Goal: Information Seeking & Learning: Learn about a topic

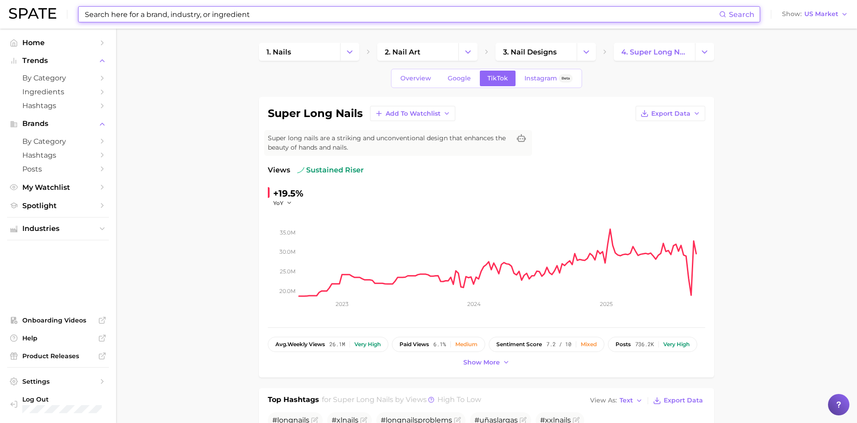
click at [234, 10] on input at bounding box center [401, 14] width 635 height 15
click at [289, 19] on input at bounding box center [401, 14] width 635 height 15
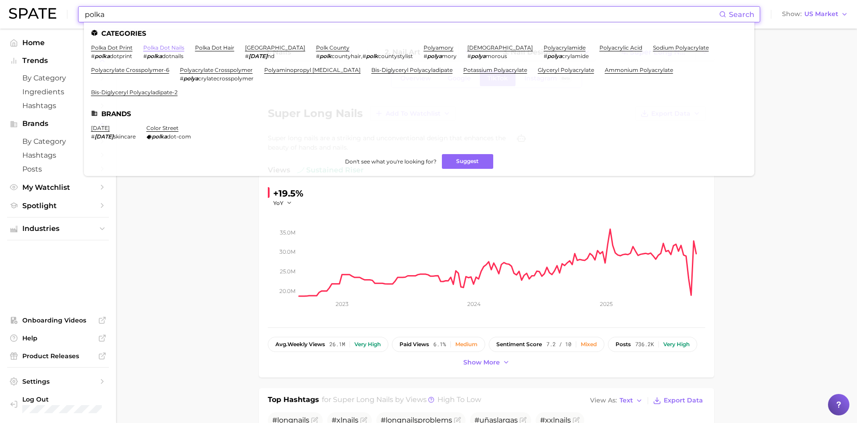
click at [175, 44] on link "polka dot nails" at bounding box center [163, 47] width 41 height 7
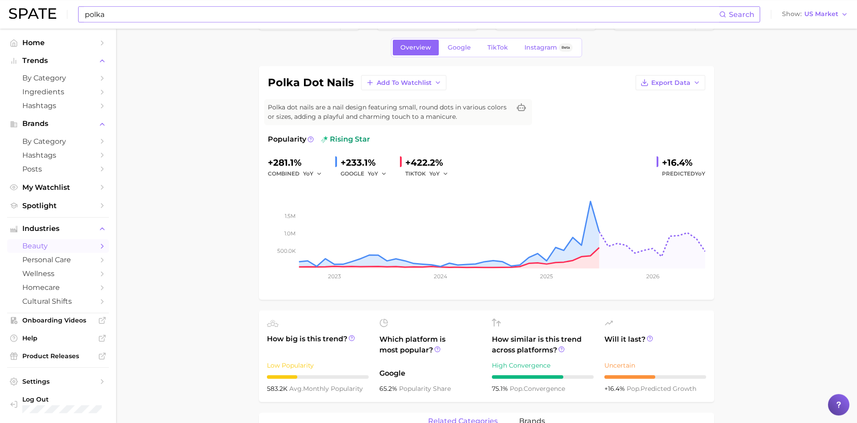
scroll to position [46, 0]
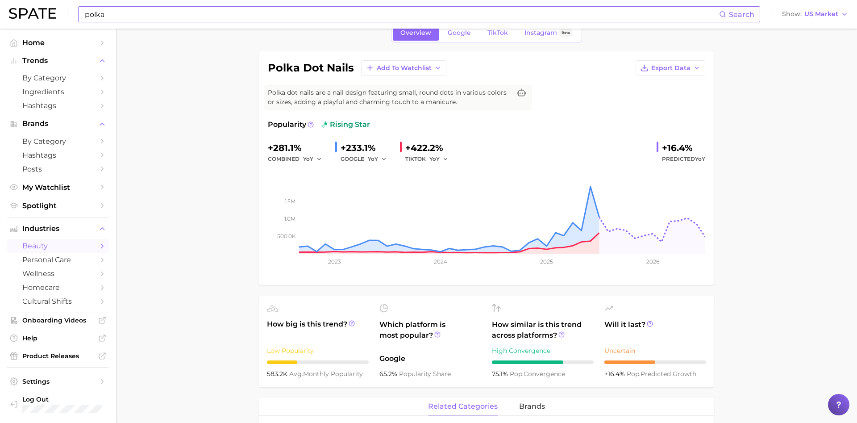
click at [274, 15] on input "polka" at bounding box center [401, 14] width 635 height 15
type input "p"
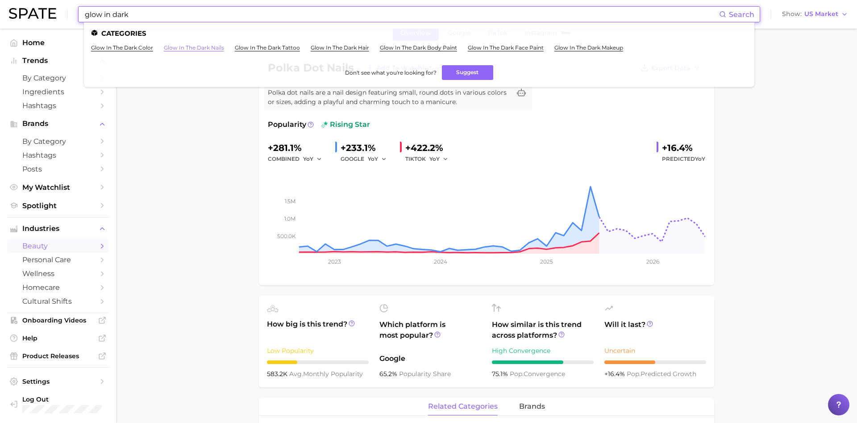
type input "glow in dark"
click at [198, 47] on link "glow in the dark nails" at bounding box center [194, 47] width 60 height 7
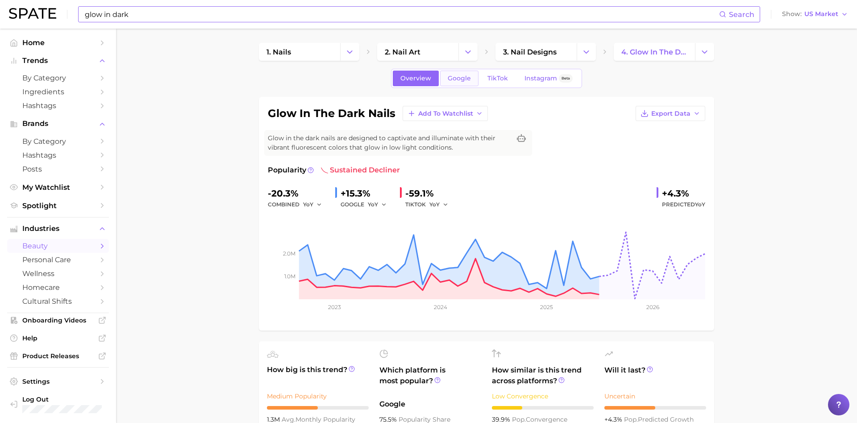
click at [469, 81] on span "Google" at bounding box center [459, 79] width 23 height 8
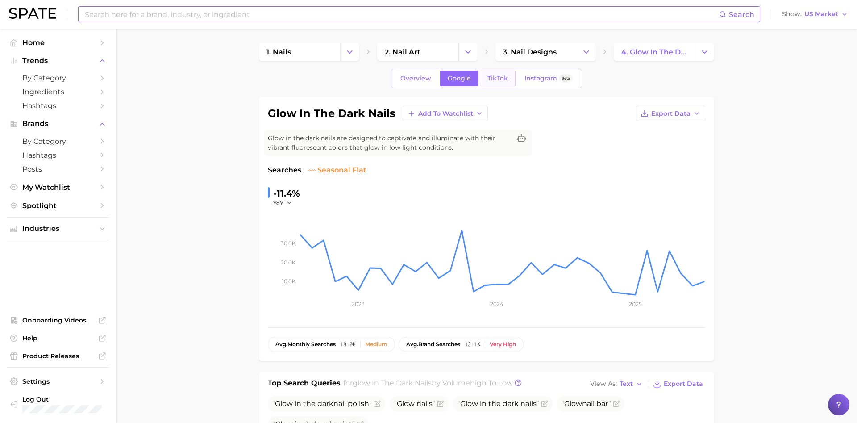
click at [511, 78] on link "TikTok" at bounding box center [498, 79] width 36 height 16
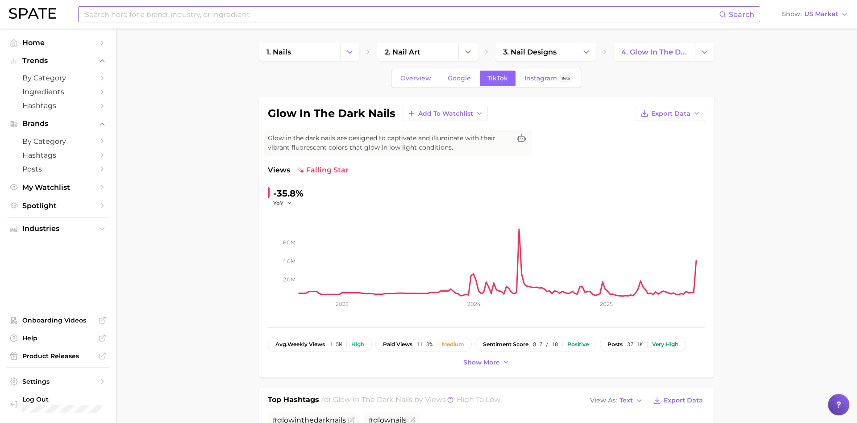
click at [296, 18] on input at bounding box center [401, 14] width 635 height 15
type input "mix and match nails"
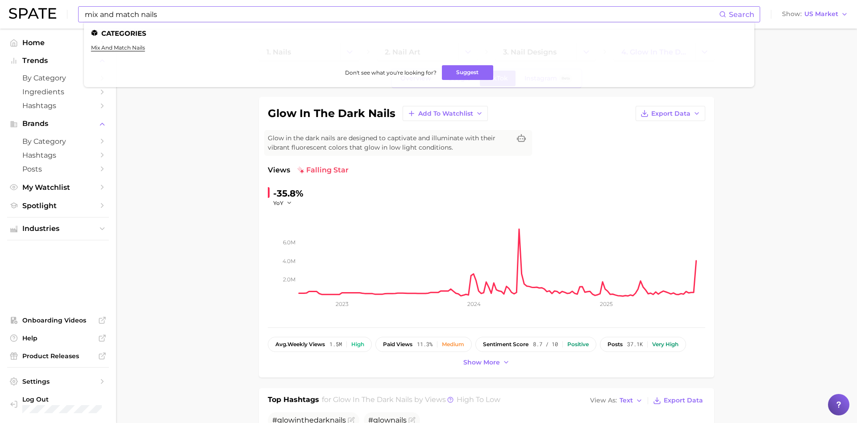
click at [125, 44] on ul "Categories mix and match nails Don't see what you're looking for? Suggest" at bounding box center [419, 54] width 670 height 65
click at [133, 44] on link "mix and match nails" at bounding box center [118, 47] width 54 height 7
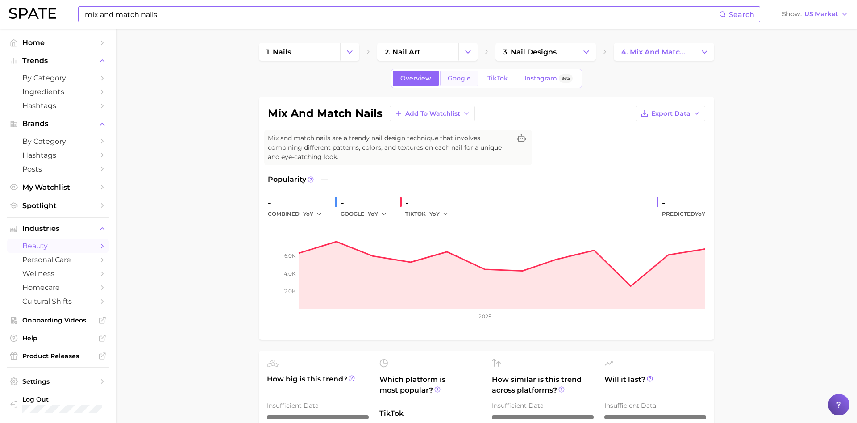
click at [447, 80] on link "Google" at bounding box center [459, 79] width 38 height 16
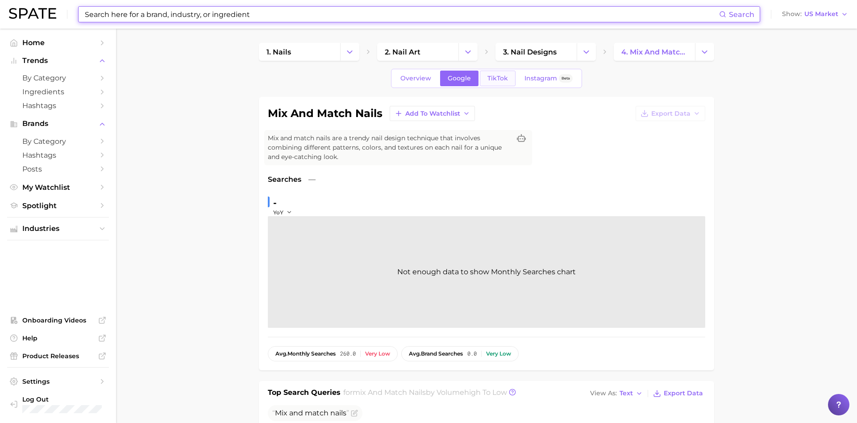
click at [491, 79] on span "TikTok" at bounding box center [497, 79] width 21 height 8
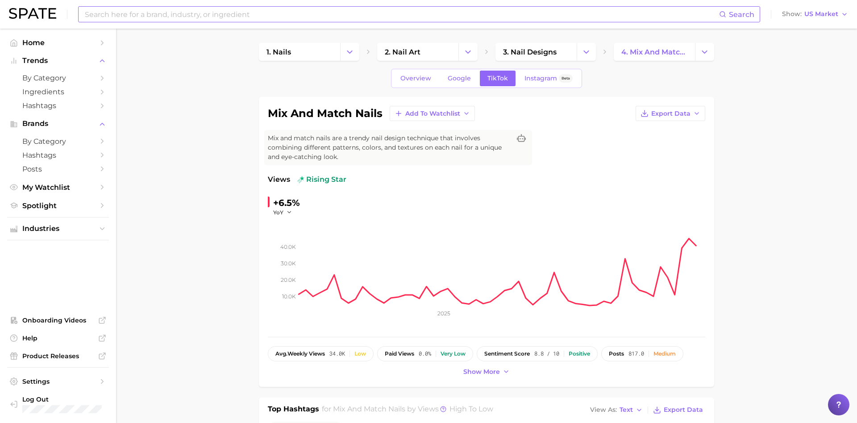
click at [201, 16] on input at bounding box center [401, 14] width 635 height 15
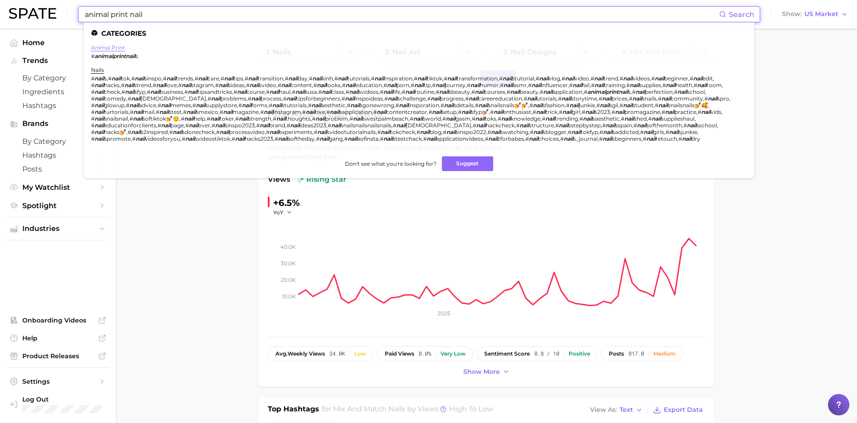
type input "animal print nail"
click at [116, 47] on link "animal print" at bounding box center [108, 47] width 34 height 7
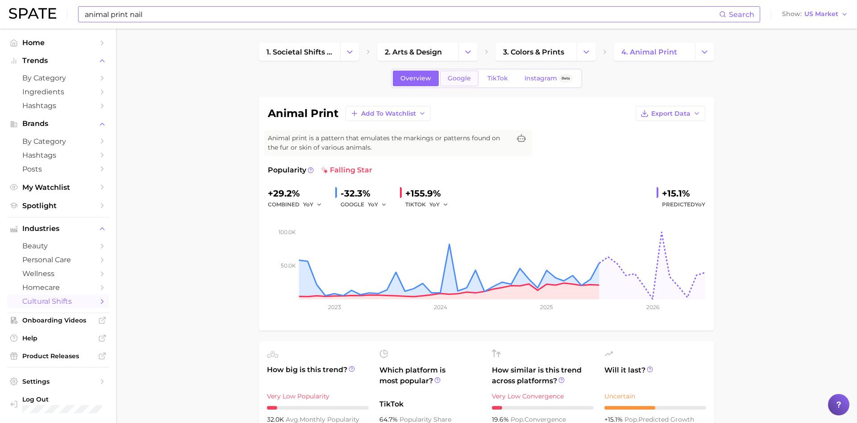
click at [464, 80] on span "Google" at bounding box center [459, 79] width 23 height 8
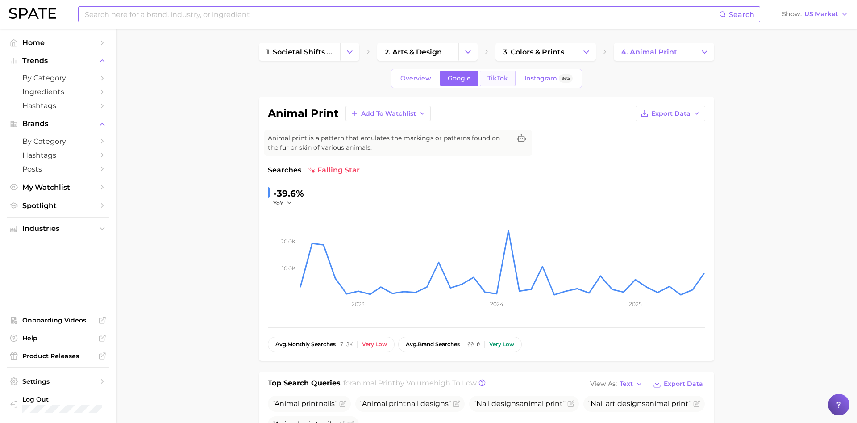
click at [498, 75] on span "TikTok" at bounding box center [497, 79] width 21 height 8
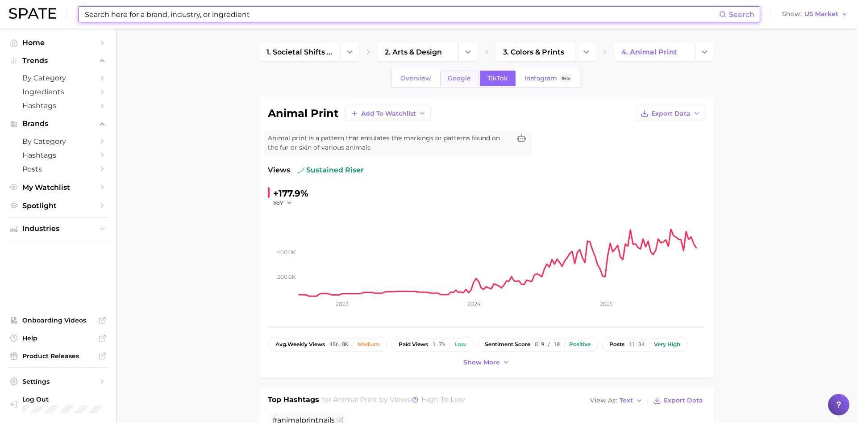
click at [457, 82] on span "Google" at bounding box center [459, 79] width 23 height 8
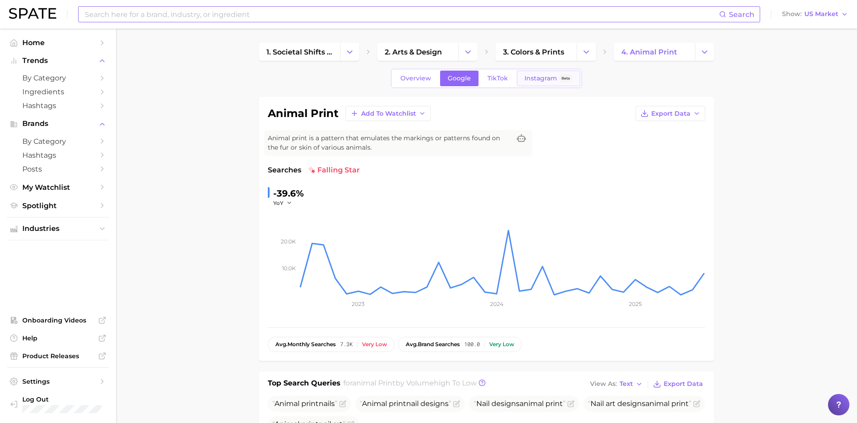
click at [530, 75] on span "Instagram" at bounding box center [540, 79] width 33 height 8
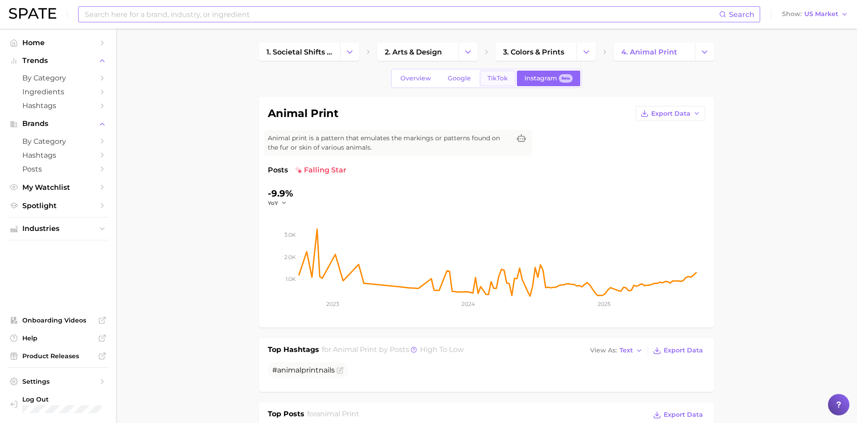
click at [494, 73] on link "TikTok" at bounding box center [498, 79] width 36 height 16
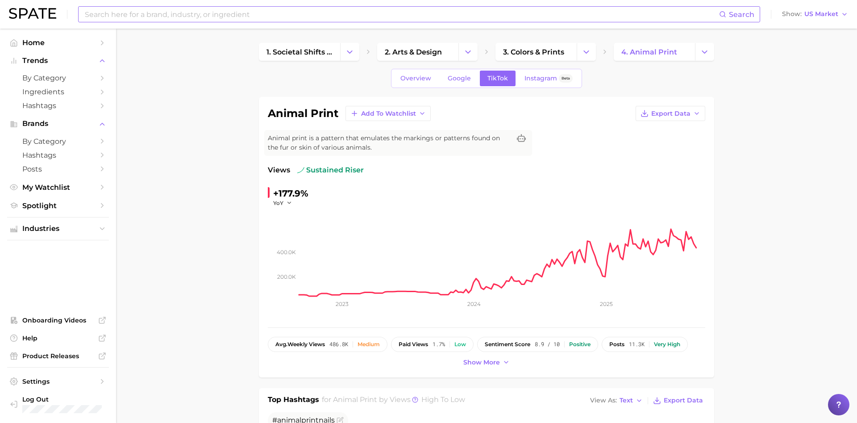
click at [204, 15] on input at bounding box center [401, 14] width 635 height 15
drag, startPoint x: 125, startPoint y: 14, endPoint x: 170, endPoint y: 18, distance: 44.8
click at [126, 15] on input "maxiumlist nails" at bounding box center [401, 14] width 635 height 15
click at [173, 17] on input "maxium" at bounding box center [401, 14] width 635 height 15
type input "m"
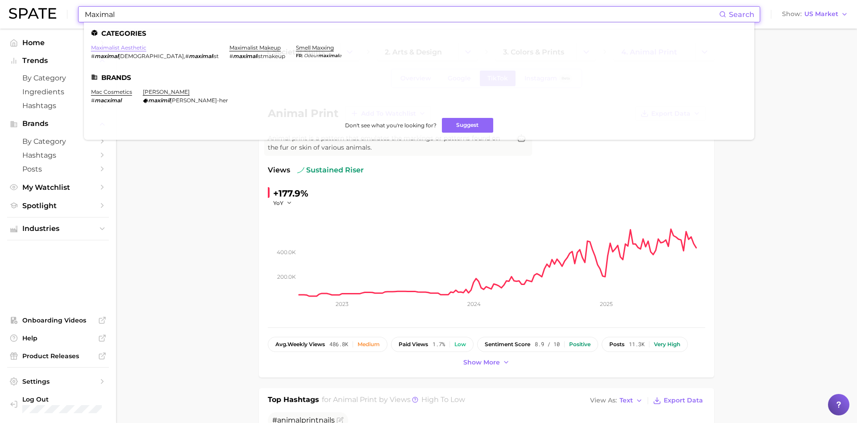
type input "Maximal"
click at [132, 48] on link "maximalist aesthetic" at bounding box center [118, 47] width 55 height 7
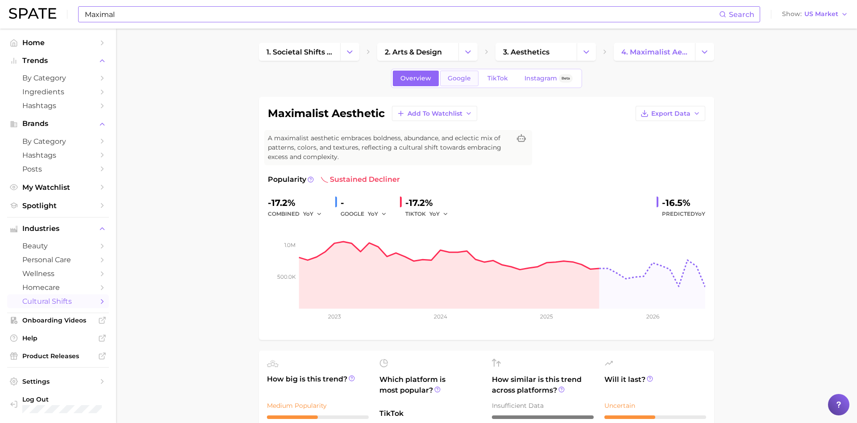
click at [466, 82] on span "Google" at bounding box center [459, 79] width 23 height 8
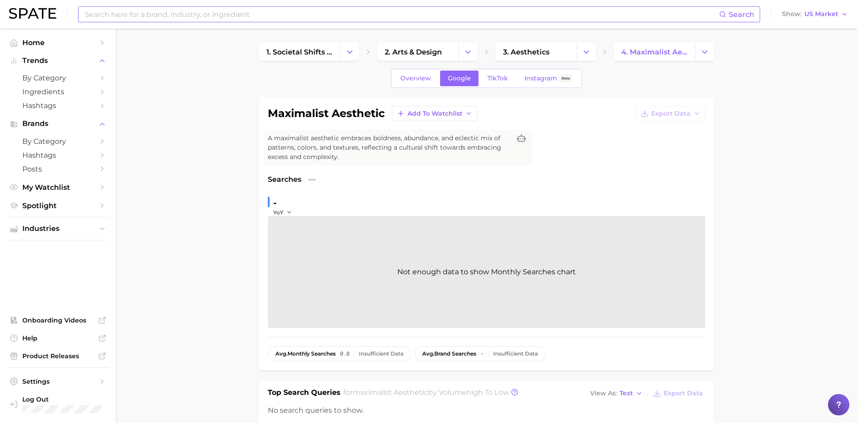
click at [490, 70] on div "Overview Google TikTok Instagram Beta" at bounding box center [486, 78] width 191 height 19
click at [494, 78] on span "TikTok" at bounding box center [497, 79] width 21 height 8
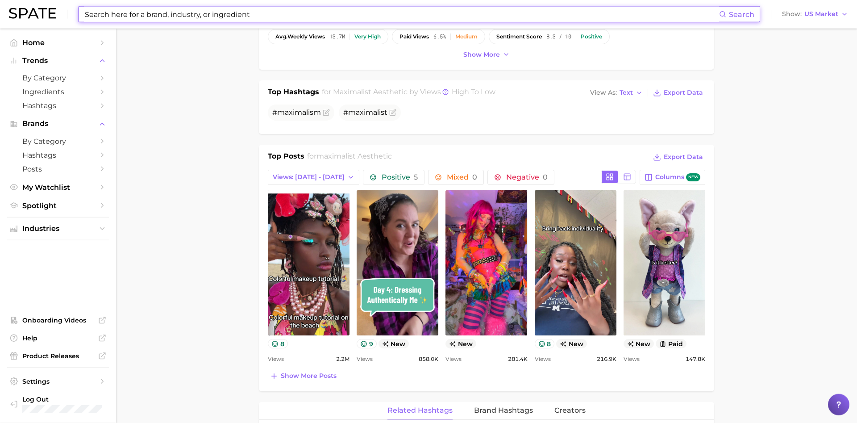
scroll to position [319, 0]
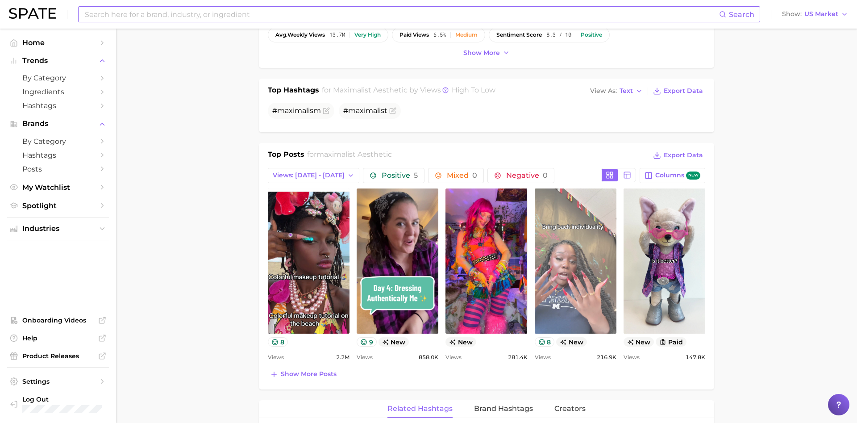
click at [598, 250] on link "view post on TikTok" at bounding box center [576, 260] width 82 height 145
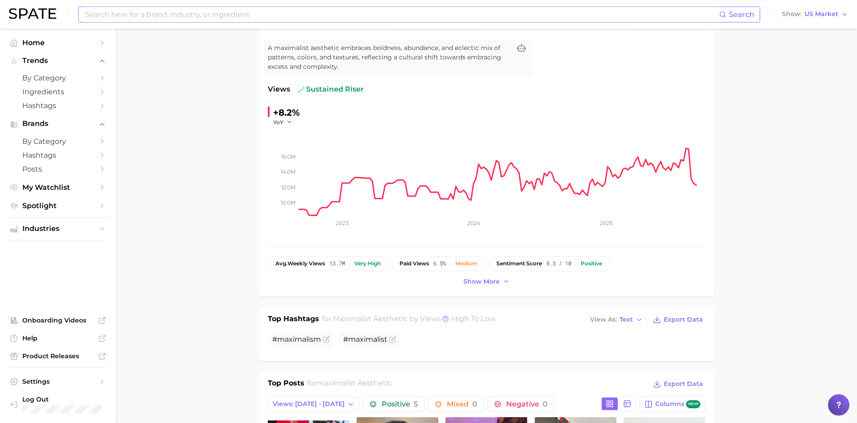
scroll to position [0, 0]
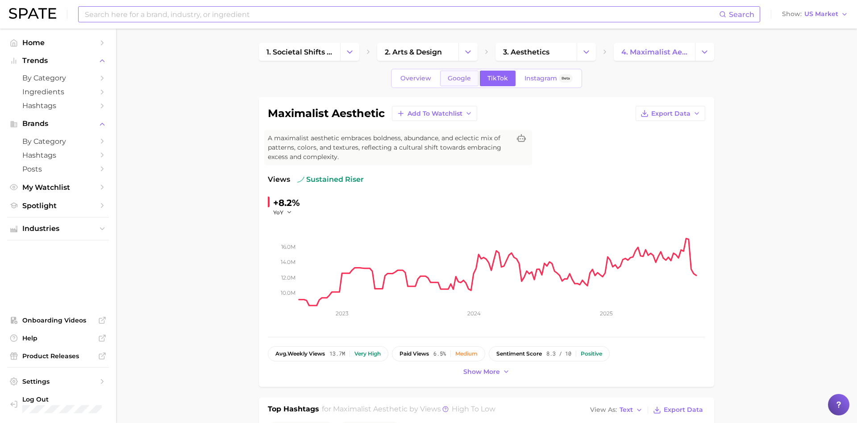
click at [473, 84] on link "Google" at bounding box center [459, 79] width 38 height 16
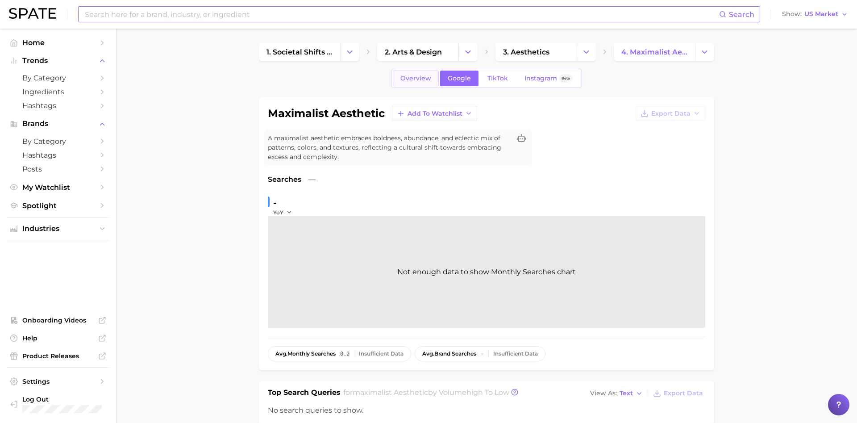
click at [410, 75] on span "Overview" at bounding box center [415, 79] width 31 height 8
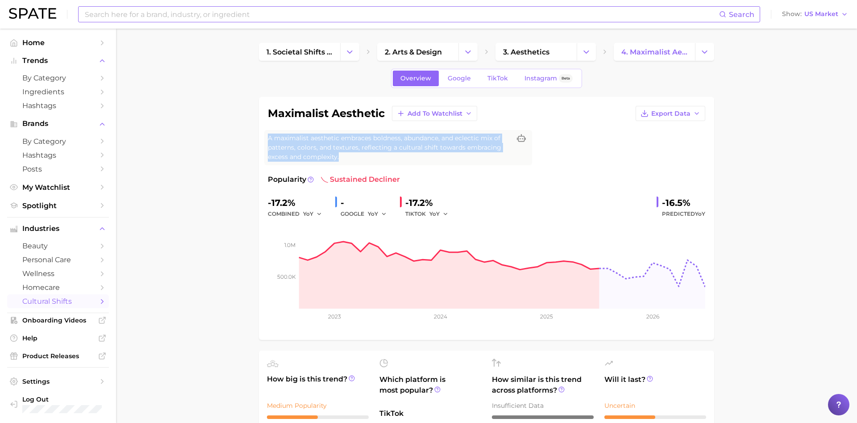
drag, startPoint x: 341, startPoint y: 157, endPoint x: 261, endPoint y: 132, distance: 84.1
click at [262, 133] on div "maximalist aesthetic Add to Watchlist Export Data A maximalist aesthetic embrac…" at bounding box center [486, 218] width 455 height 243
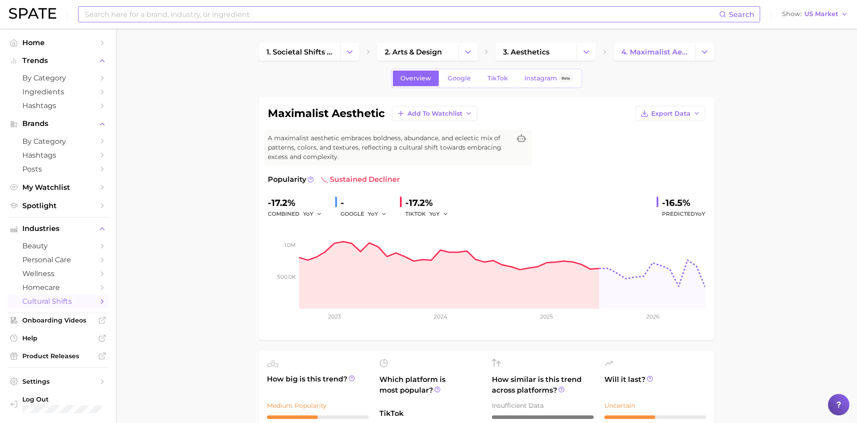
click at [456, 75] on span "Google" at bounding box center [459, 79] width 23 height 8
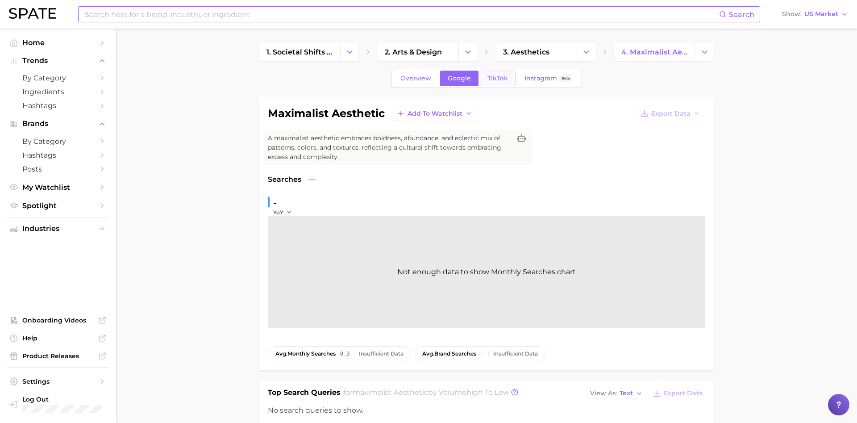
click at [507, 79] on link "TikTok" at bounding box center [498, 79] width 36 height 16
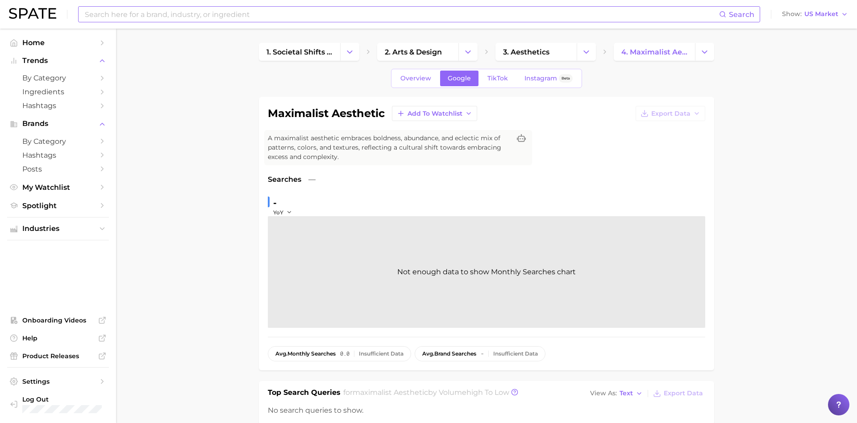
type input "Maximal"
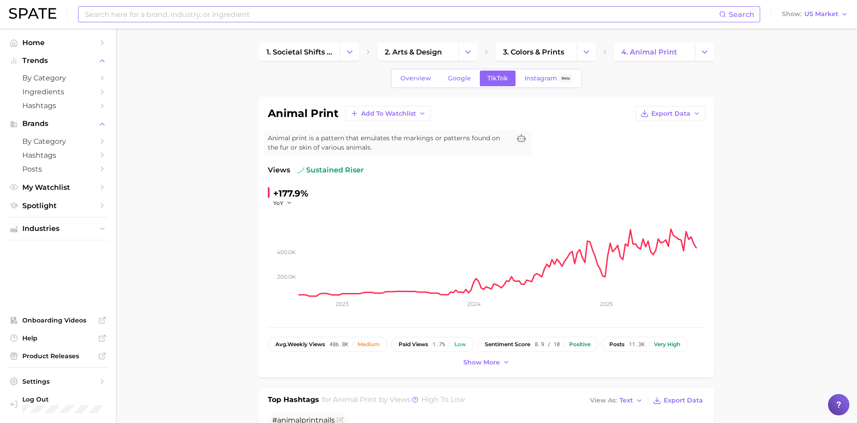
click at [157, 13] on input at bounding box center [401, 14] width 635 height 15
type input "Animal print nails"
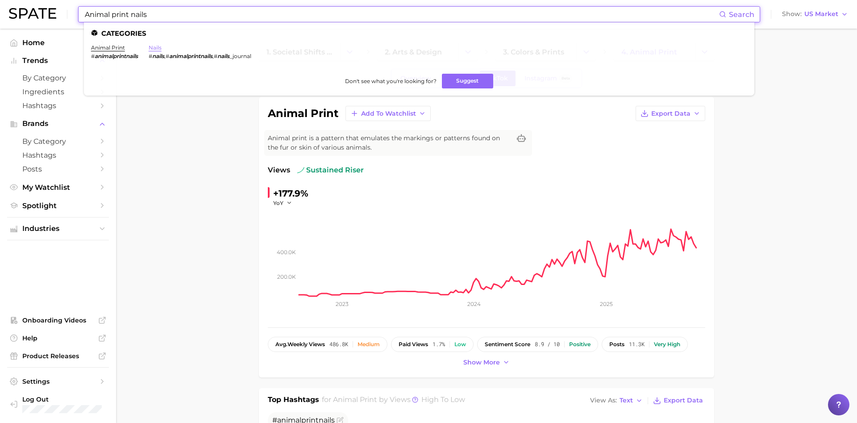
click at [155, 46] on link "nails" at bounding box center [155, 47] width 13 height 7
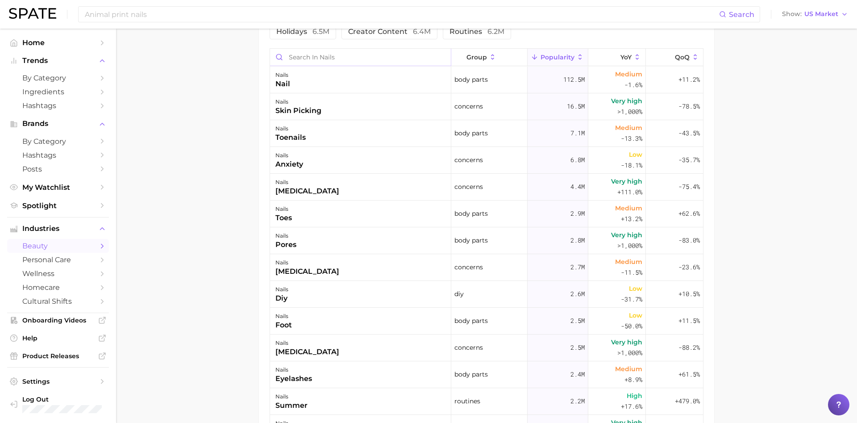
click at [325, 59] on input "Search in nails" at bounding box center [360, 57] width 181 height 17
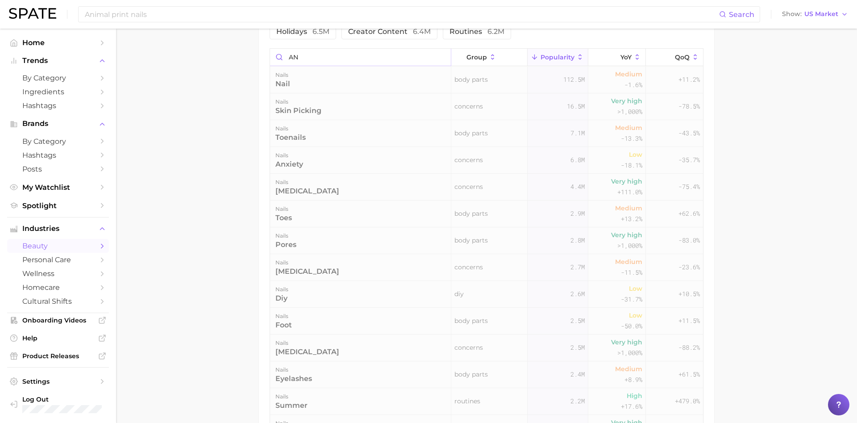
scroll to position [331, 0]
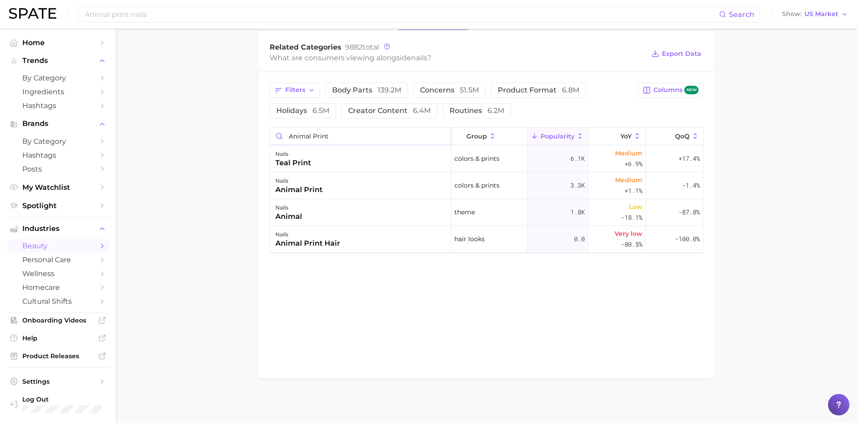
type input "Animal Print"
click at [142, 149] on main "1. nails 2. Subcategory Overview Google TikTok Instagram Beta nails Popularity …" at bounding box center [486, 60] width 741 height 725
click at [208, 19] on input "Animal print nails" at bounding box center [401, 14] width 635 height 15
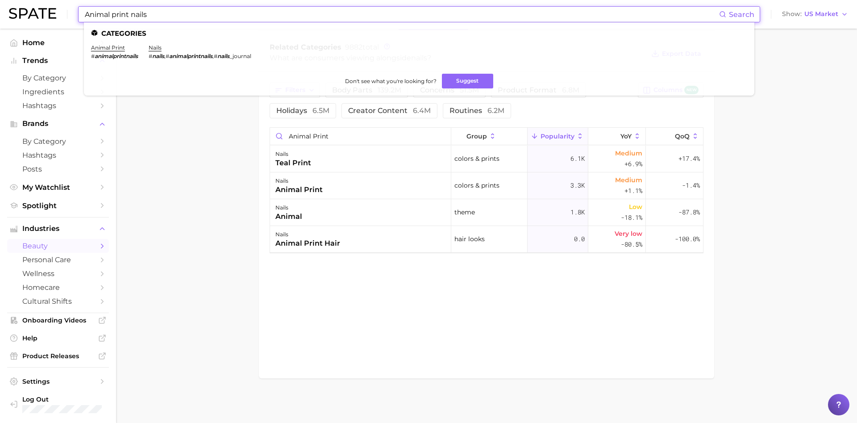
click at [203, 12] on input "Animal print nails" at bounding box center [401, 14] width 635 height 15
click at [200, 11] on input "Animal print nails" at bounding box center [401, 14] width 635 height 15
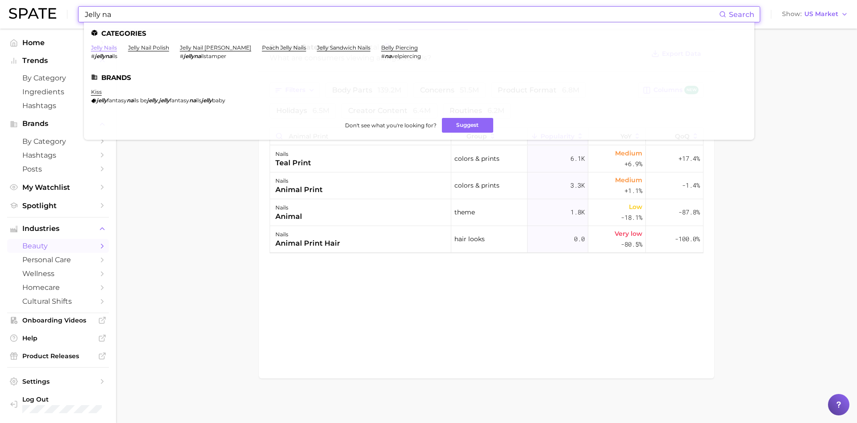
type input "Jelly na"
click at [111, 48] on link "jelly nails" at bounding box center [104, 47] width 26 height 7
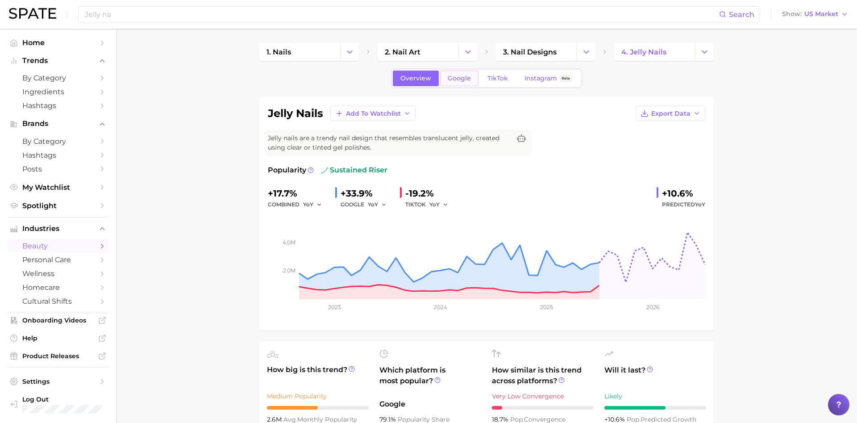
click at [451, 77] on span "Google" at bounding box center [459, 79] width 23 height 8
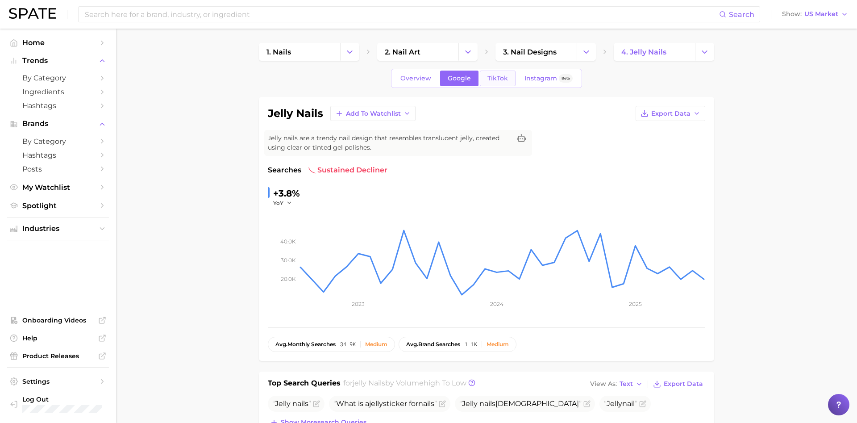
click at [501, 79] on span "TikTok" at bounding box center [497, 79] width 21 height 8
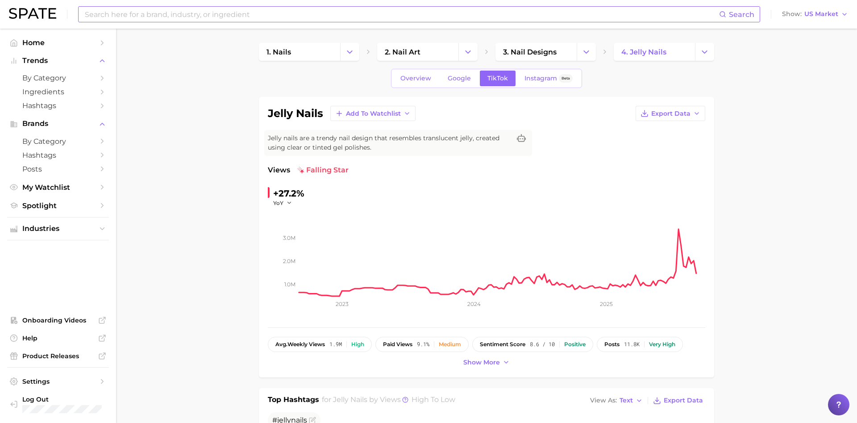
click at [178, 16] on input at bounding box center [401, 14] width 635 height 15
type input "water nails"
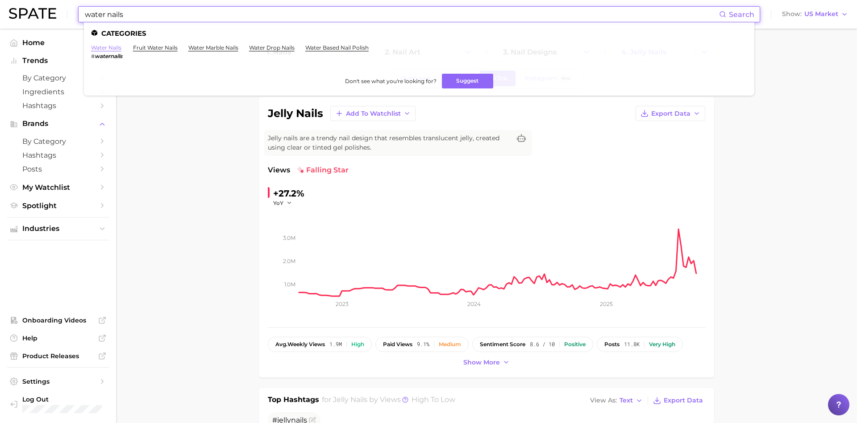
click at [96, 44] on link "water nails" at bounding box center [106, 47] width 30 height 7
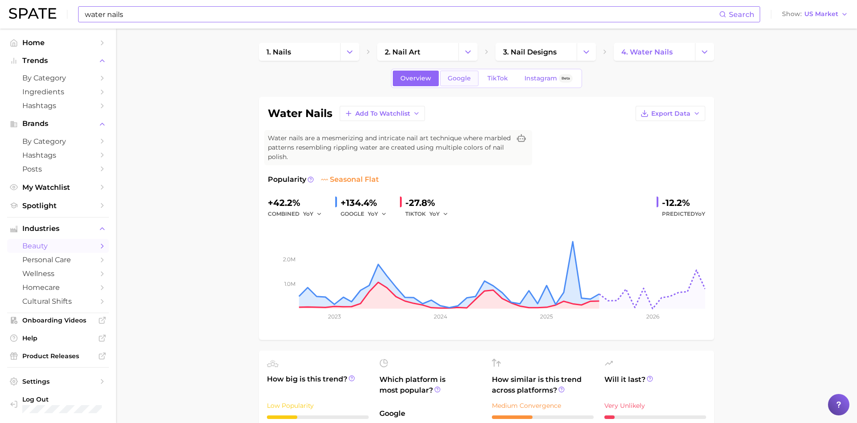
click at [452, 81] on span "Google" at bounding box center [459, 79] width 23 height 8
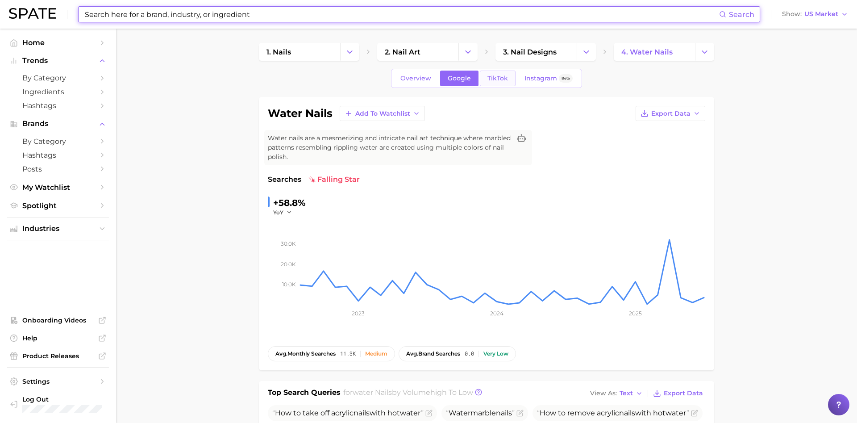
click at [511, 86] on link "TikTok" at bounding box center [498, 79] width 36 height 16
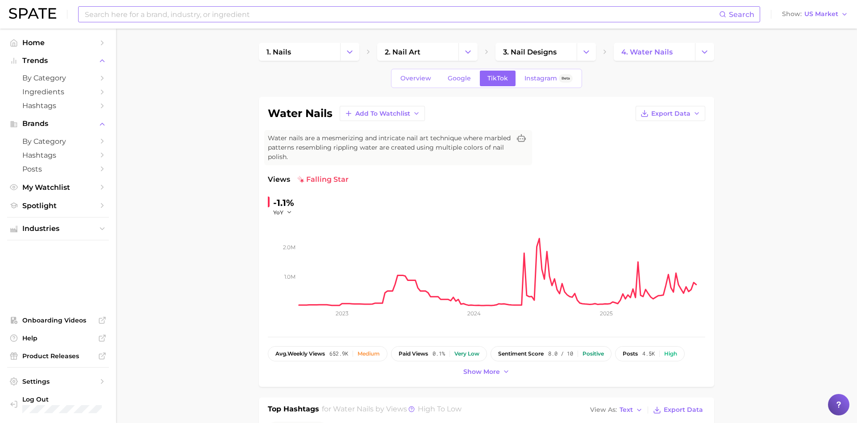
click at [172, 17] on input at bounding box center [401, 14] width 635 height 15
type input "c"
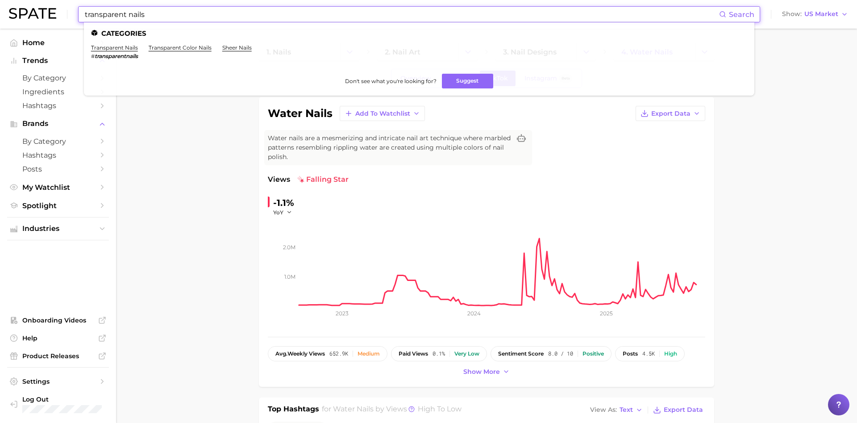
type input "transparent nails"
click at [115, 43] on ul "Categories transparent nails # transparentnails transparent color nails sheer n…" at bounding box center [419, 58] width 670 height 73
click at [118, 45] on link "transparent nails" at bounding box center [114, 47] width 47 height 7
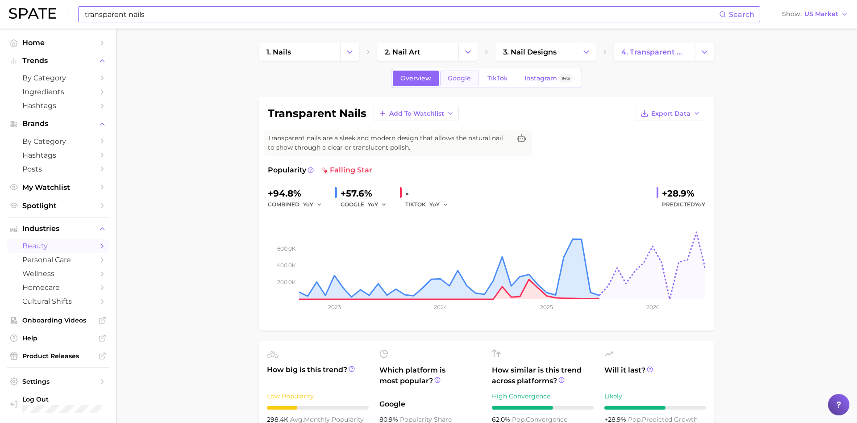
click at [456, 74] on link "Google" at bounding box center [459, 79] width 38 height 16
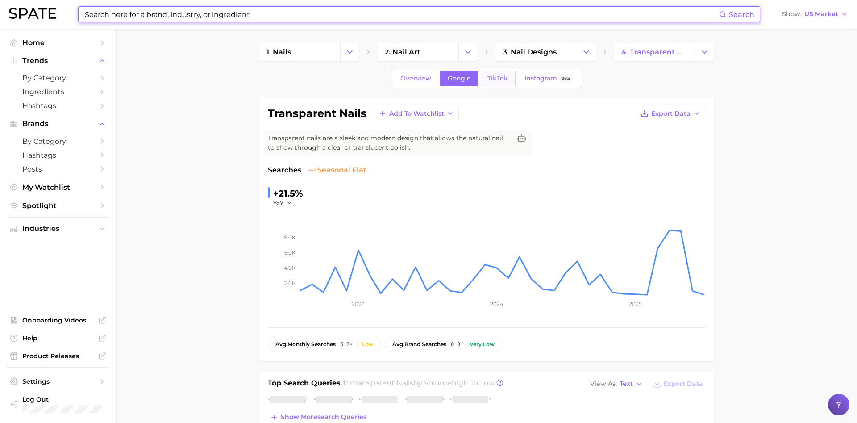
click at [508, 78] on link "TikTok" at bounding box center [498, 79] width 36 height 16
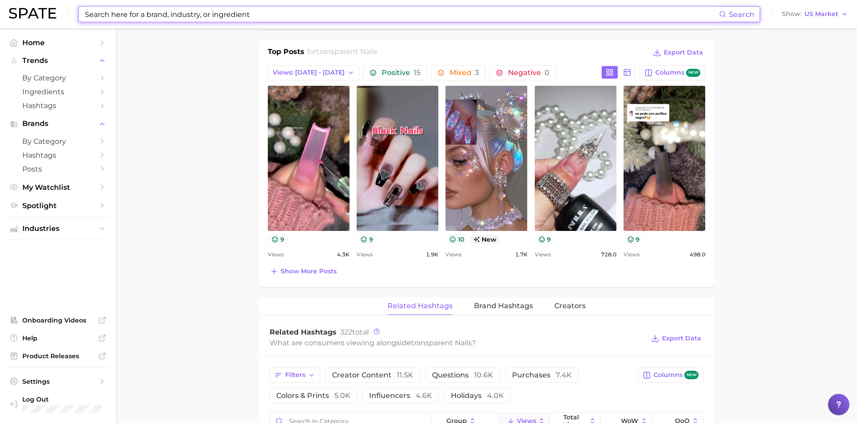
scroll to position [319, 0]
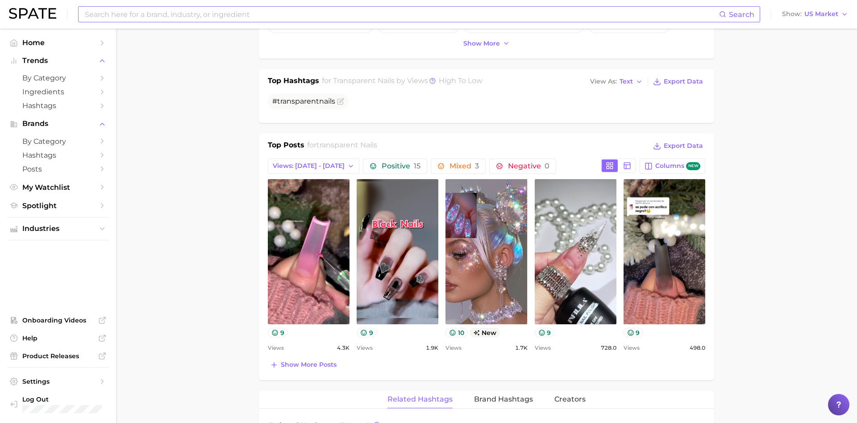
click at [195, 62] on main "1. nails 2. nail art 3. nail designs 4. transparent nails Overview Google TikTo…" at bounding box center [486, 346] width 741 height 1273
click at [781, 185] on main "1. nails 2. nail art 3. nail designs 4. transparent nails Overview Google TikTo…" at bounding box center [486, 346] width 741 height 1273
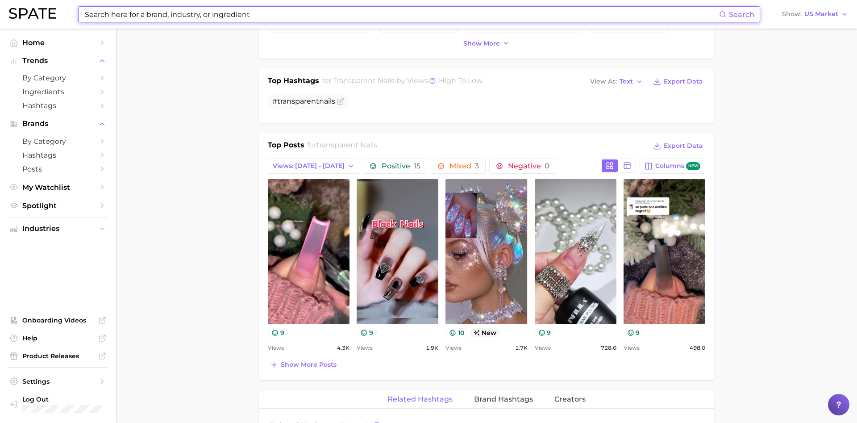
click at [204, 19] on input at bounding box center [401, 14] width 635 height 15
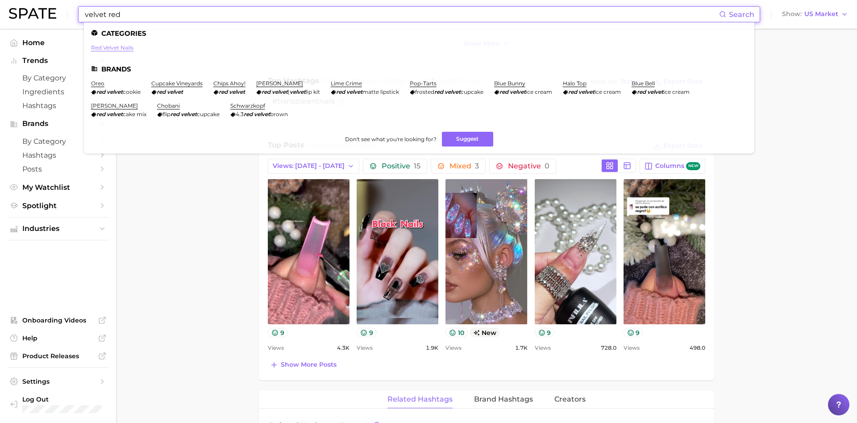
type input "velvet red"
click at [116, 49] on link "red velvet nails" at bounding box center [112, 47] width 42 height 7
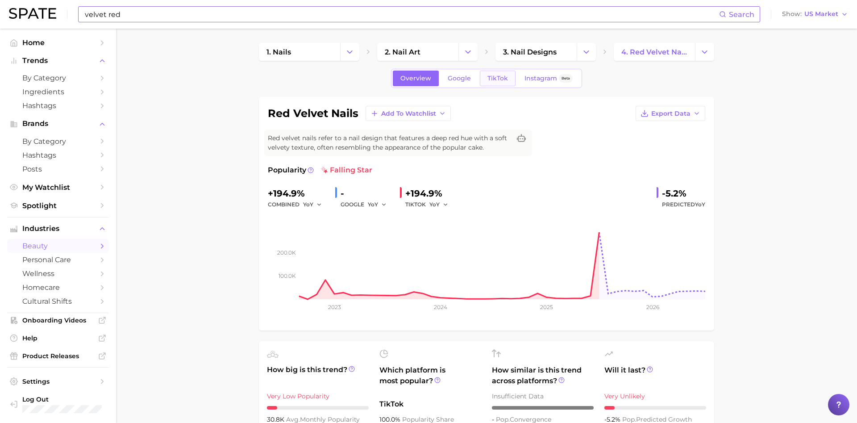
click at [498, 82] on span "TikTok" at bounding box center [497, 79] width 21 height 8
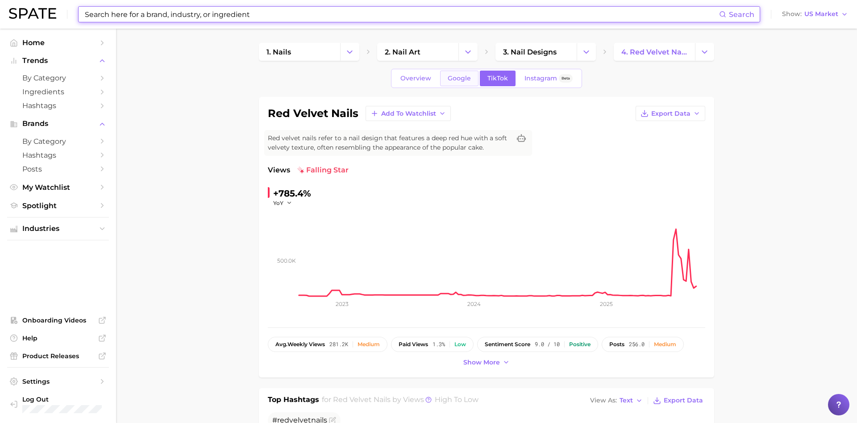
click at [457, 80] on span "Google" at bounding box center [459, 79] width 23 height 8
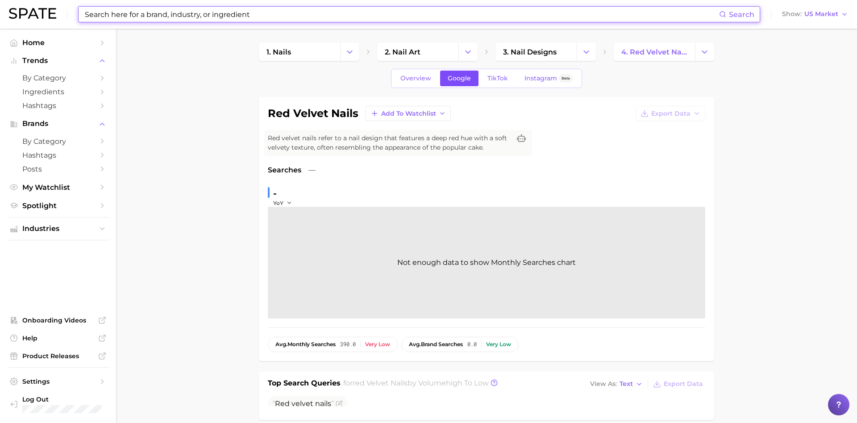
click at [473, 79] on link "Google" at bounding box center [459, 79] width 38 height 16
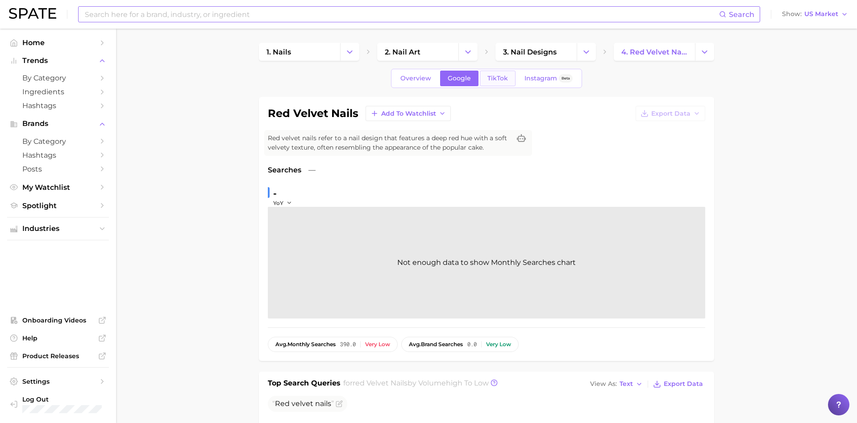
click at [496, 80] on span "TikTok" at bounding box center [497, 79] width 21 height 8
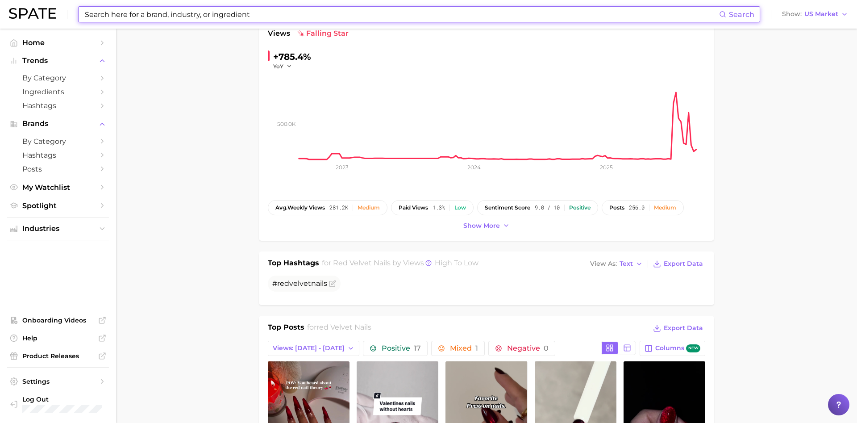
scroll to position [364, 0]
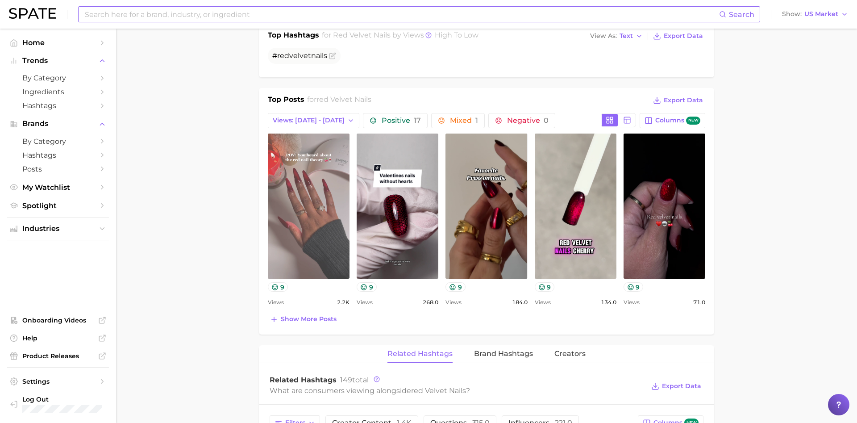
click at [306, 209] on link "view post on TikTok" at bounding box center [309, 205] width 82 height 145
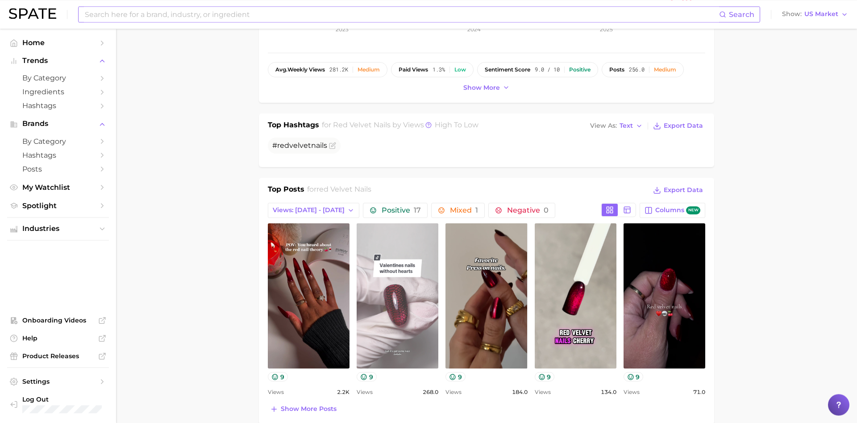
scroll to position [273, 0]
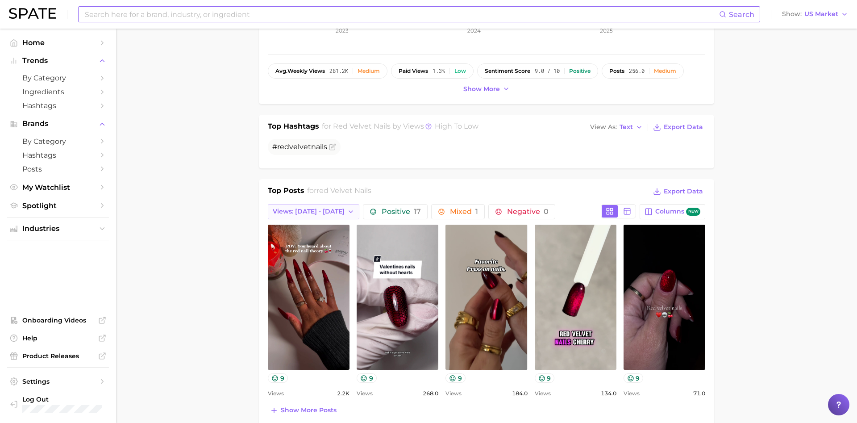
click at [347, 208] on icon "button" at bounding box center [350, 211] width 7 height 7
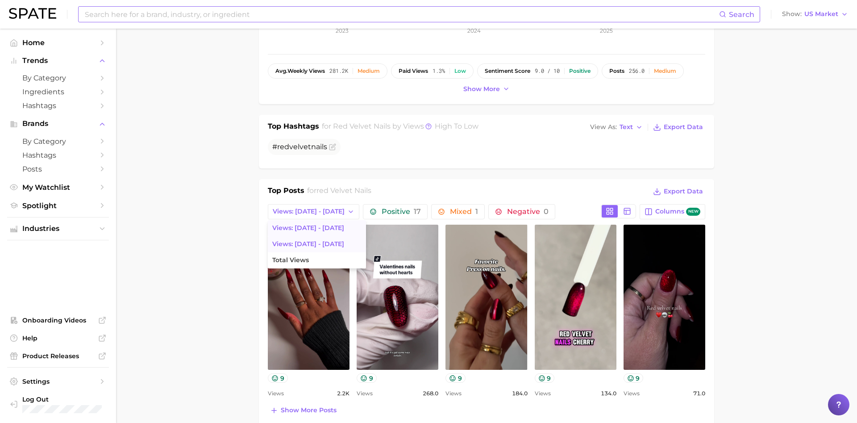
click at [332, 243] on button "Views: [DATE] - [DATE]" at bounding box center [317, 244] width 98 height 16
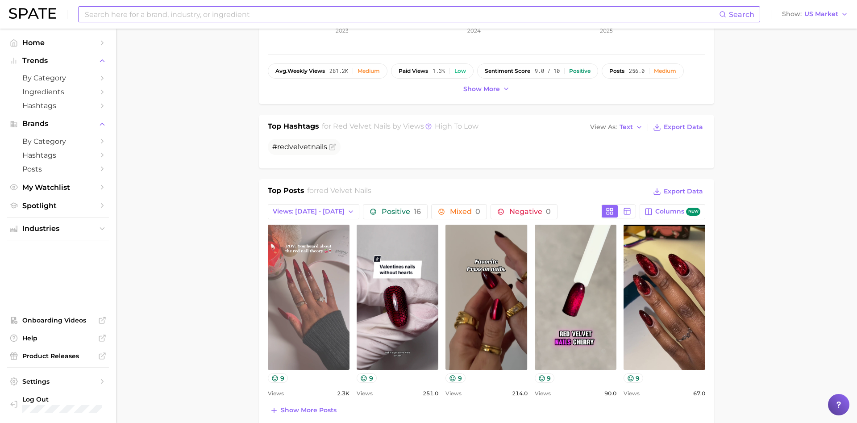
scroll to position [0, 0]
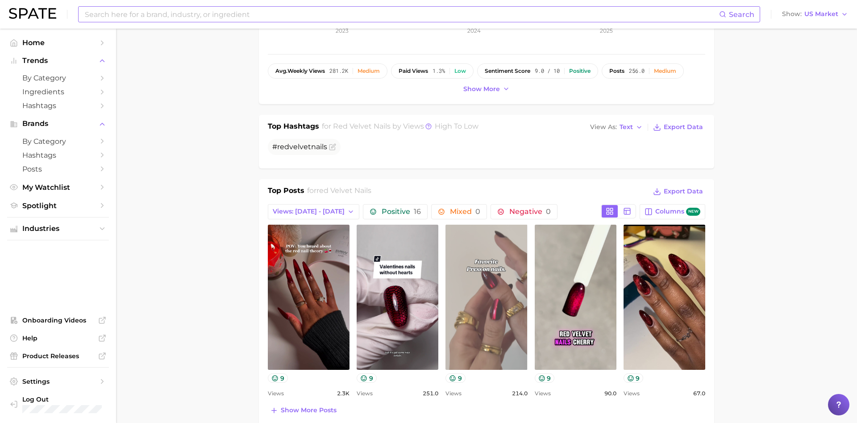
click at [502, 279] on link "view post on TikTok" at bounding box center [486, 296] width 82 height 145
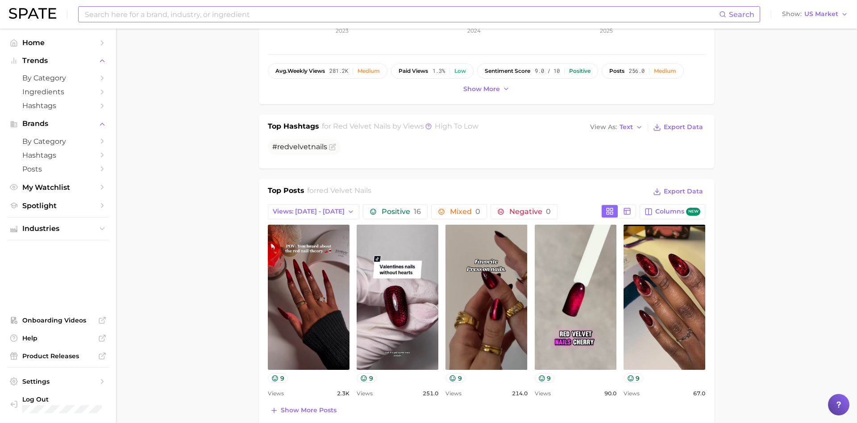
click at [825, 183] on main "1. nails 2. nail art 3. nail designs 4. red velvet nails Overview Google TikTok…" at bounding box center [486, 391] width 741 height 1273
click at [797, 255] on main "1. nails 2. nail art 3. nail designs 4. red velvet nails Overview Google TikTok…" at bounding box center [486, 391] width 741 height 1273
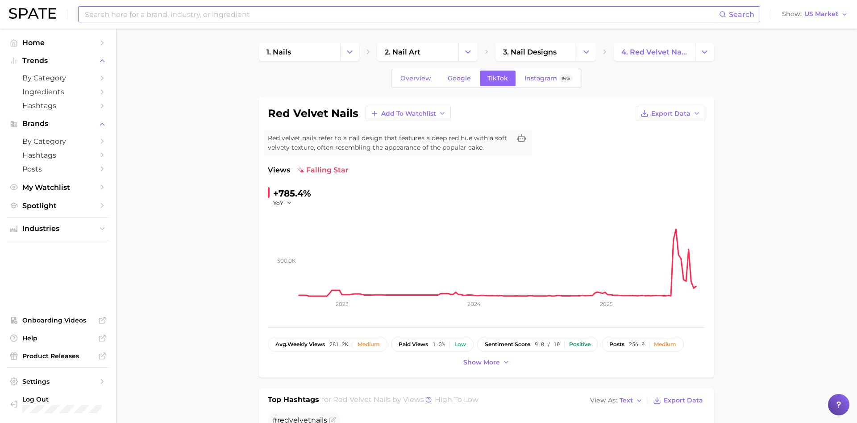
click at [183, 13] on input at bounding box center [401, 14] width 635 height 15
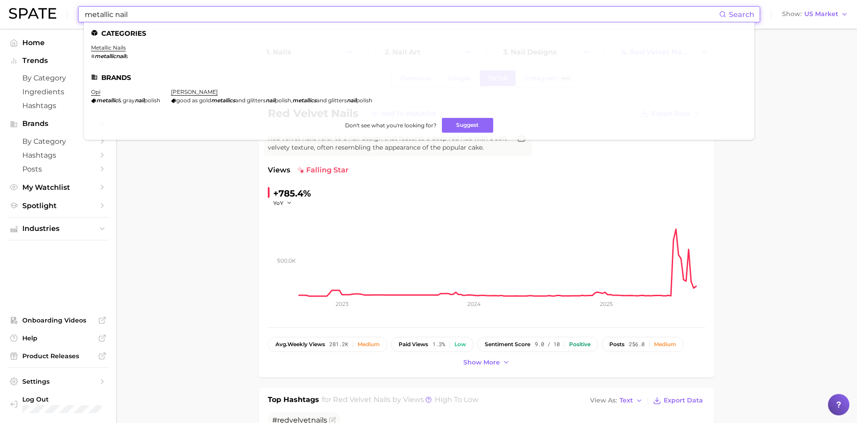
type input "metallic nail"
click at [122, 44] on ul "Categories metallic nails # metallicnail s Brands opi metallic & gray nail poli…" at bounding box center [419, 80] width 670 height 117
click at [111, 50] on link "metallic nails" at bounding box center [108, 47] width 35 height 7
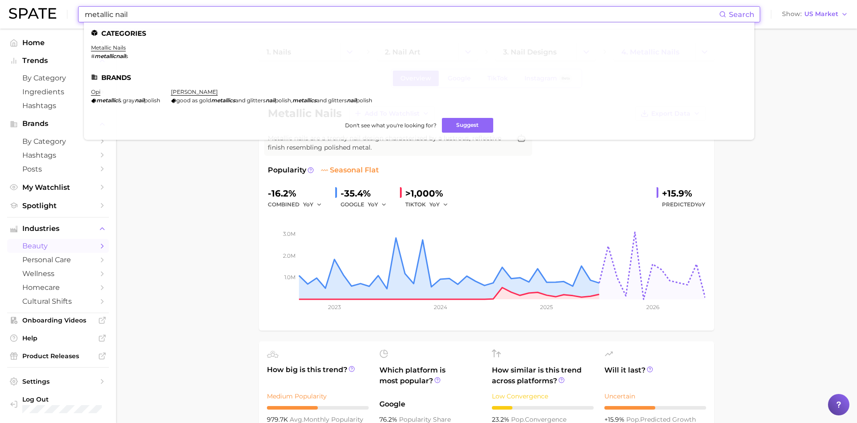
click at [135, 13] on input "metallic nail" at bounding box center [401, 14] width 635 height 15
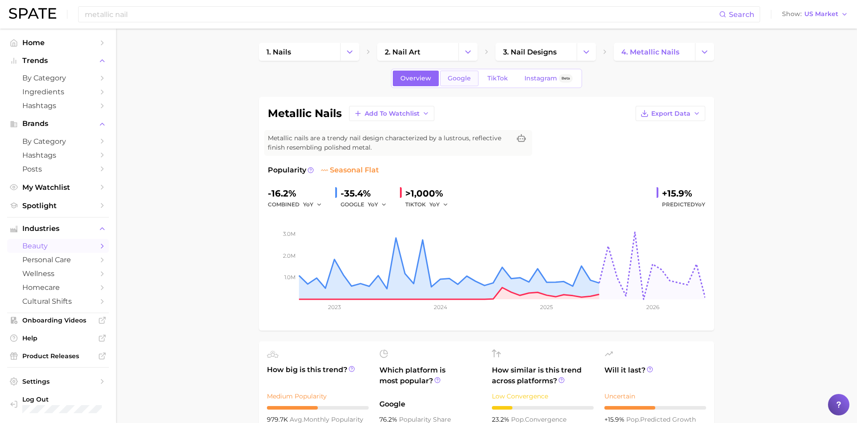
click at [459, 83] on link "Google" at bounding box center [459, 79] width 38 height 16
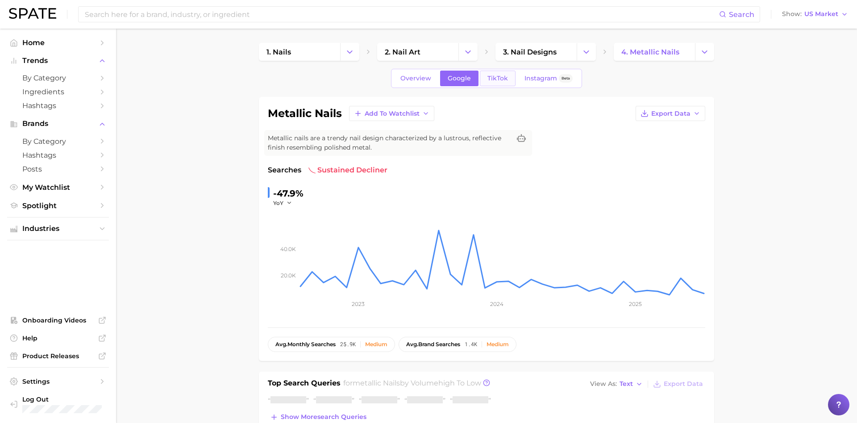
click at [496, 71] on link "TikTok" at bounding box center [498, 79] width 36 height 16
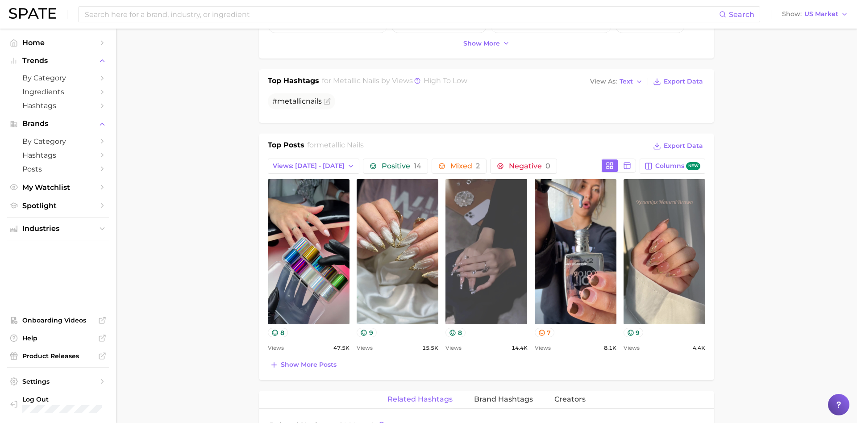
click at [473, 245] on link "view post on TikTok" at bounding box center [486, 251] width 82 height 145
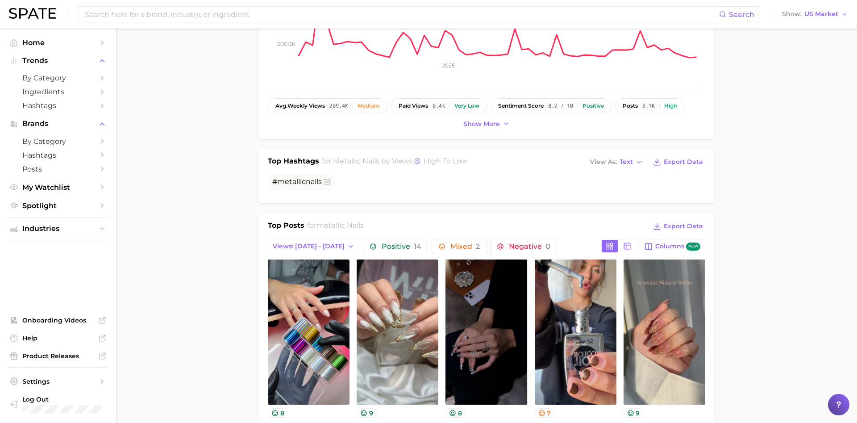
scroll to position [137, 0]
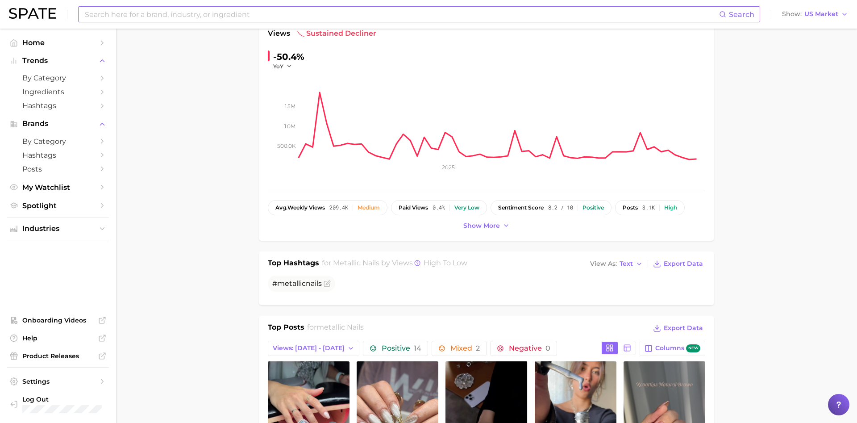
click at [186, 17] on input at bounding box center [401, 14] width 635 height 15
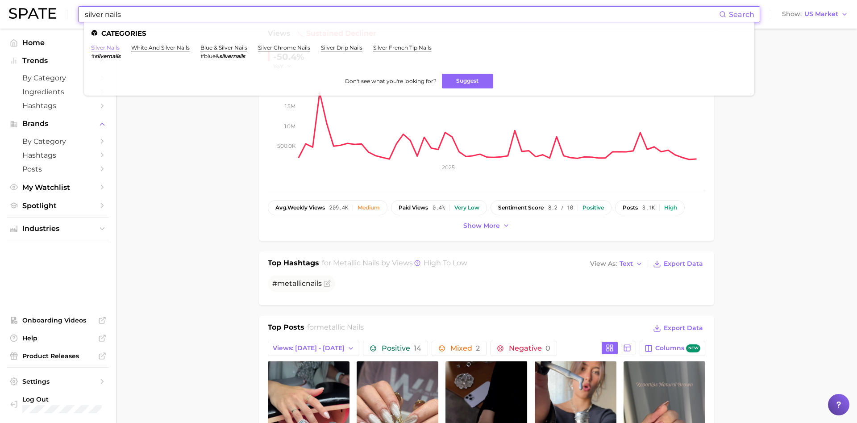
type input "silver nails"
click at [106, 49] on link "silver nails" at bounding box center [105, 47] width 29 height 7
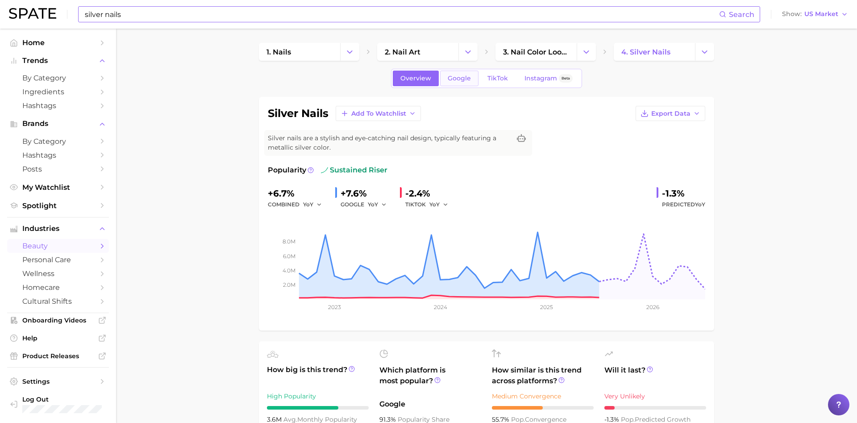
click at [450, 81] on span "Google" at bounding box center [459, 79] width 23 height 8
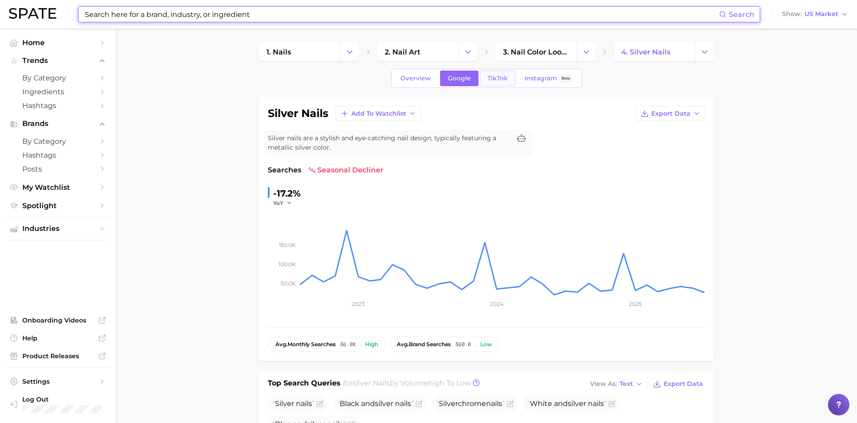
click at [499, 78] on span "TikTok" at bounding box center [497, 79] width 21 height 8
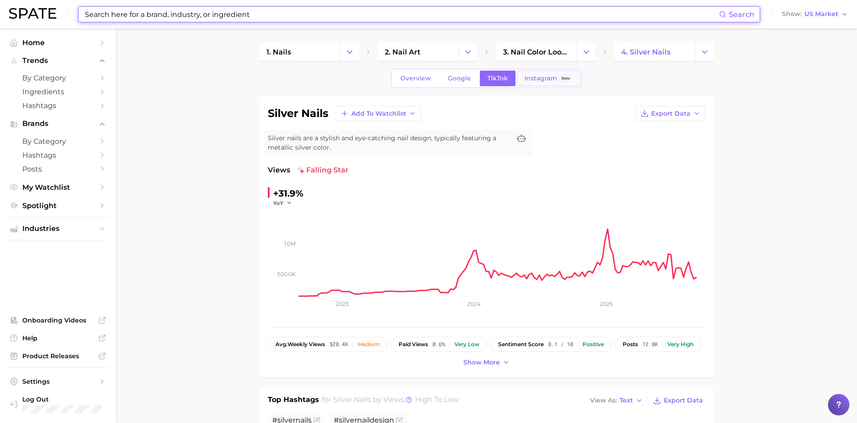
click at [548, 75] on span "Instagram" at bounding box center [540, 79] width 33 height 8
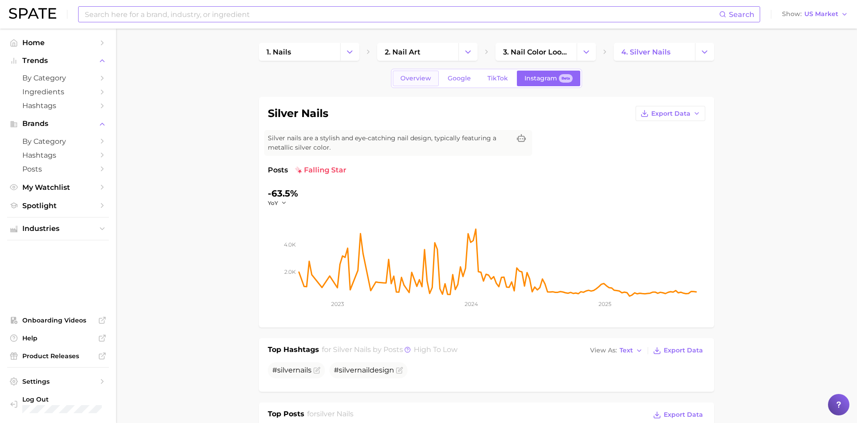
click at [417, 74] on link "Overview" at bounding box center [416, 79] width 46 height 16
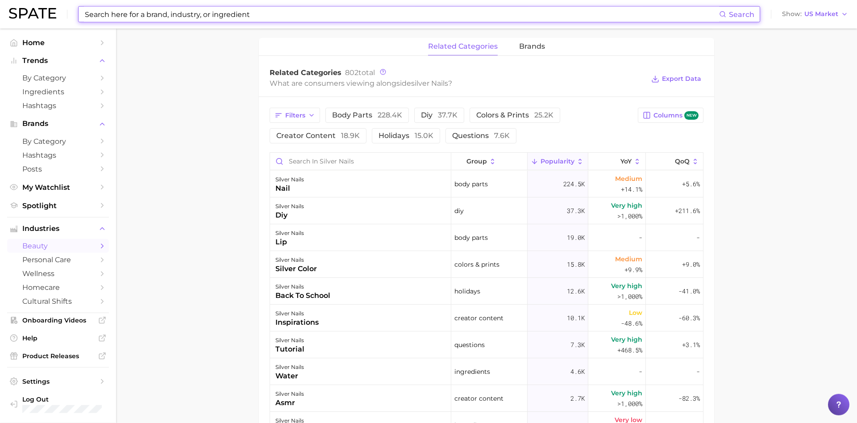
scroll to position [455, 0]
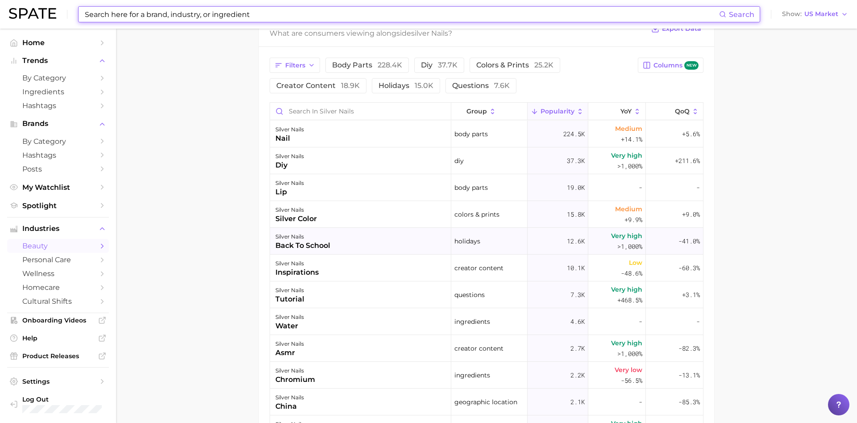
click at [349, 243] on div "silver nails back to school" at bounding box center [360, 241] width 181 height 27
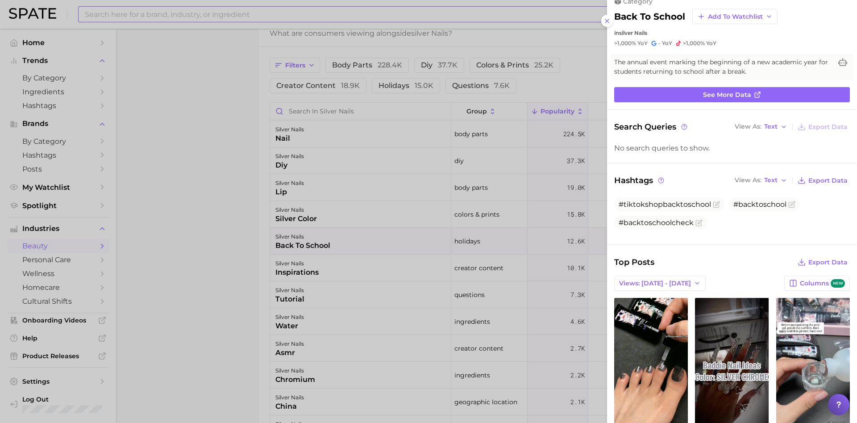
scroll to position [0, 0]
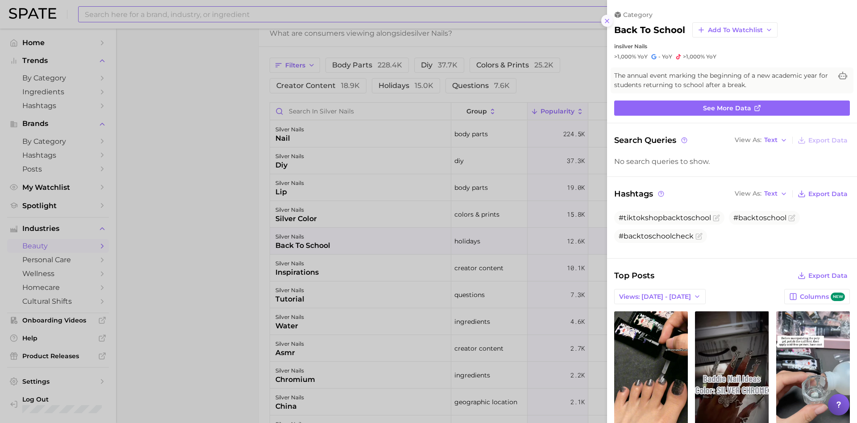
click at [604, 18] on icon at bounding box center [606, 20] width 7 height 7
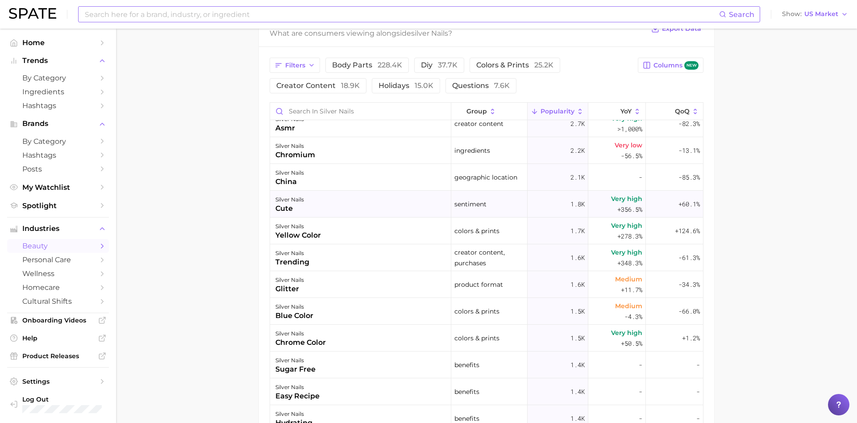
scroll to position [204, 0]
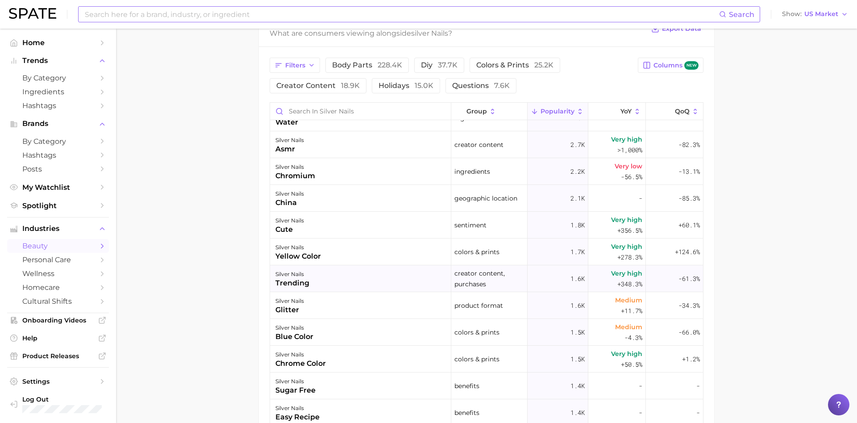
click at [370, 278] on div "silver nails trending" at bounding box center [360, 278] width 181 height 27
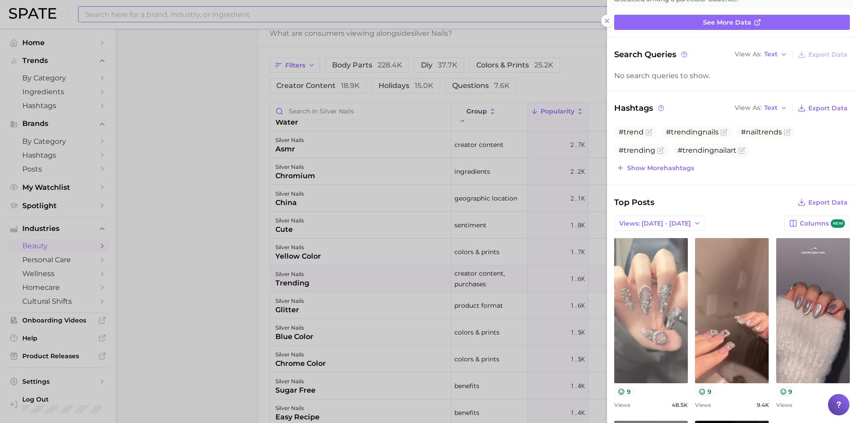
scroll to position [102, 0]
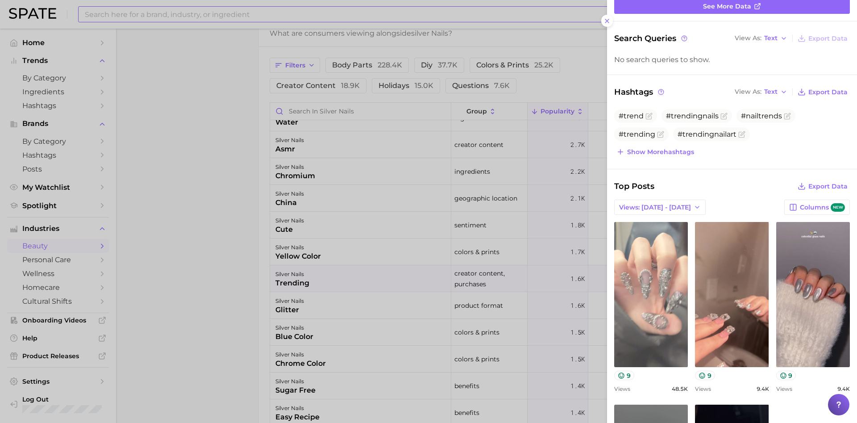
click at [646, 289] on link "view post on TikTok" at bounding box center [651, 294] width 74 height 145
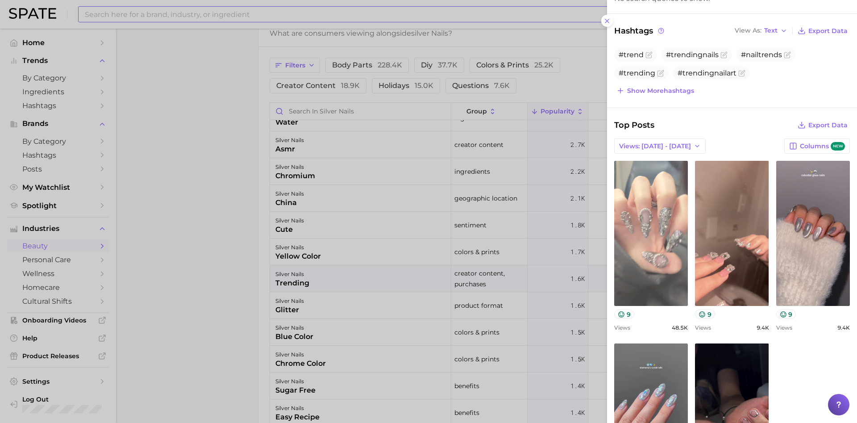
scroll to position [254, 0]
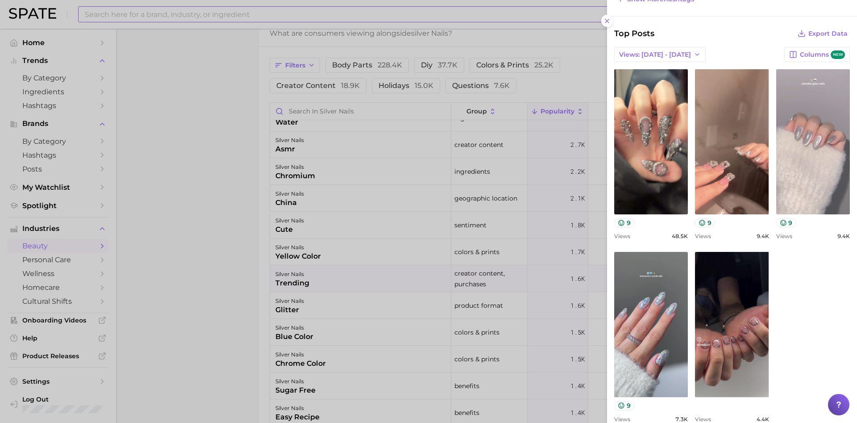
click at [796, 162] on link "view post on TikTok" at bounding box center [813, 141] width 74 height 145
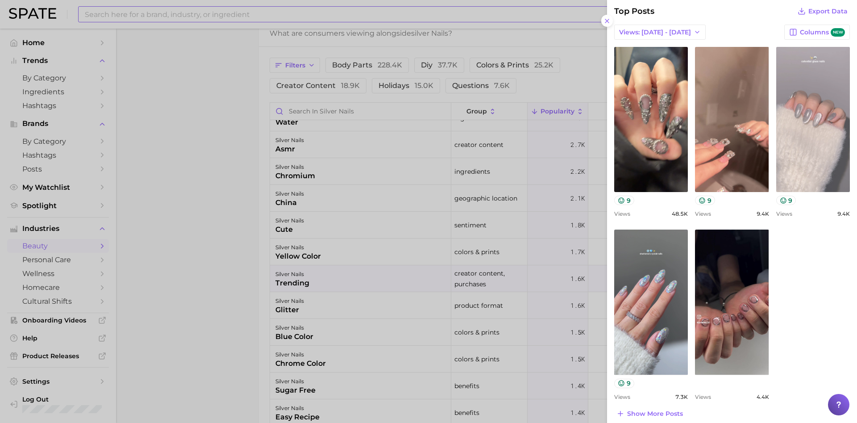
scroll to position [284, 0]
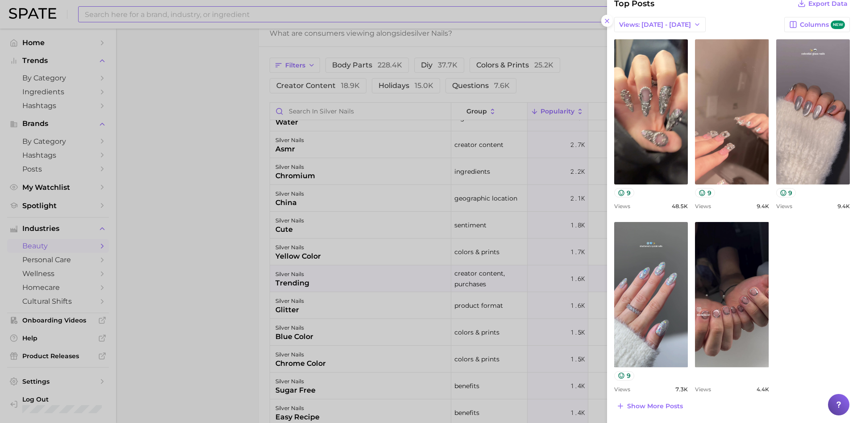
click at [255, 132] on div at bounding box center [428, 211] width 857 height 423
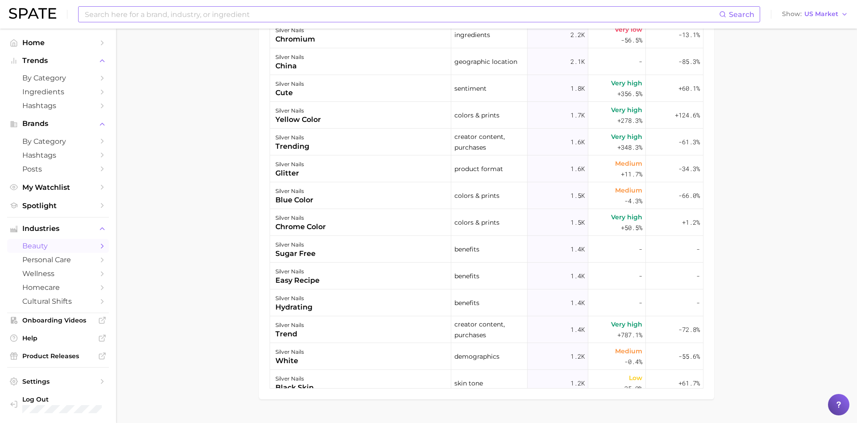
scroll to position [613, 0]
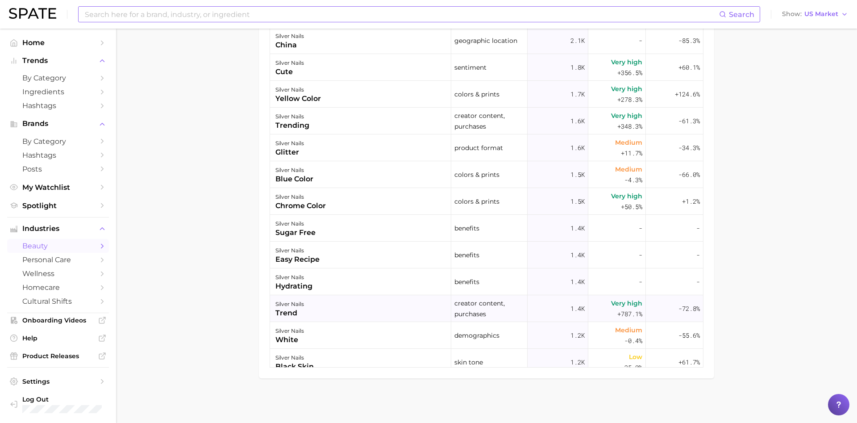
click at [413, 304] on div "silver nails trend" at bounding box center [360, 308] width 181 height 27
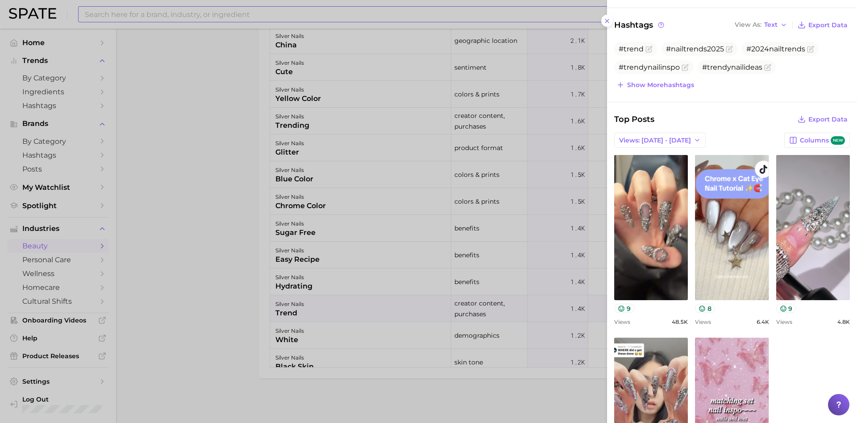
scroll to position [122, 0]
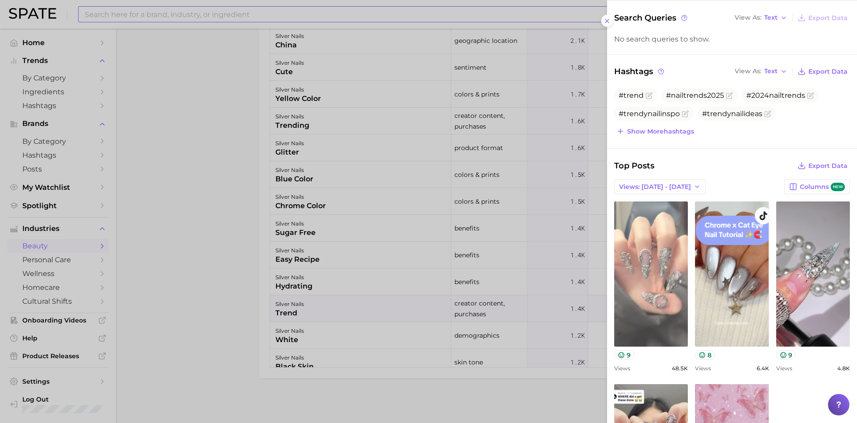
click at [668, 285] on link "view post on TikTok" at bounding box center [651, 273] width 74 height 145
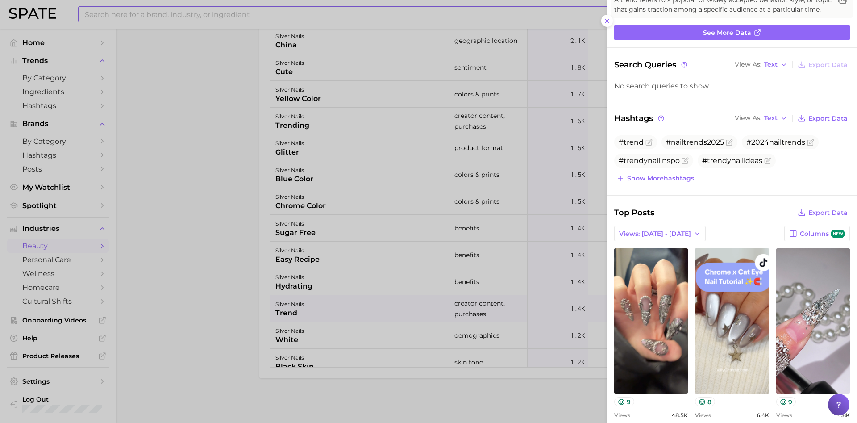
scroll to position [0, 0]
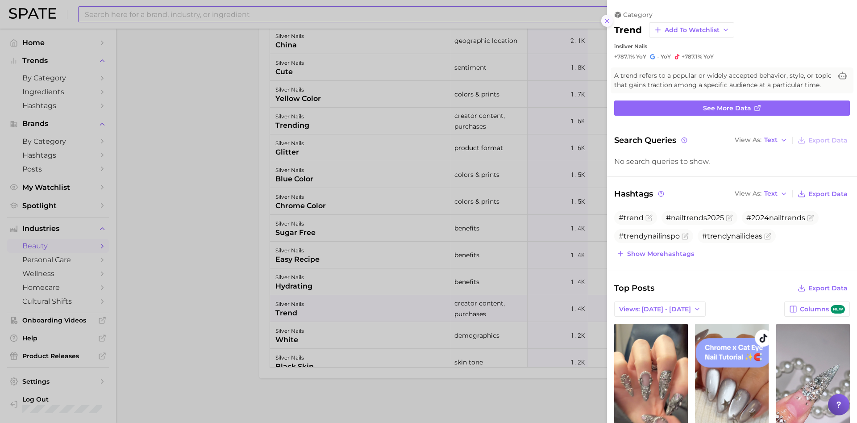
click at [607, 20] on icon at bounding box center [606, 20] width 7 height 7
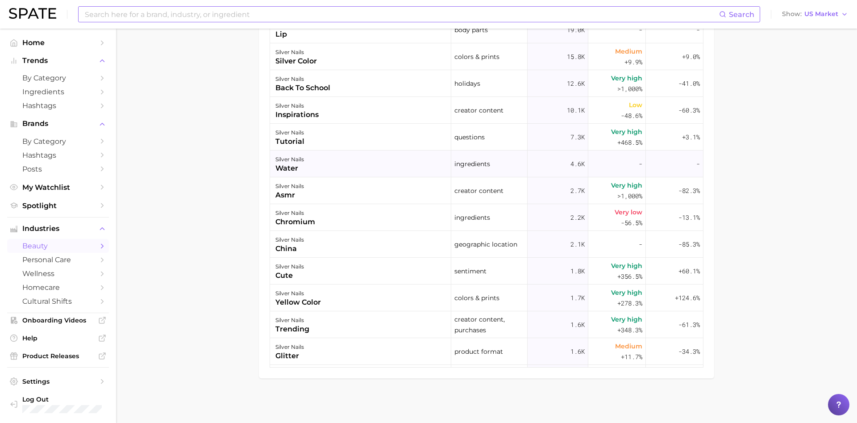
click at [386, 157] on div "silver nails water" at bounding box center [360, 163] width 181 height 27
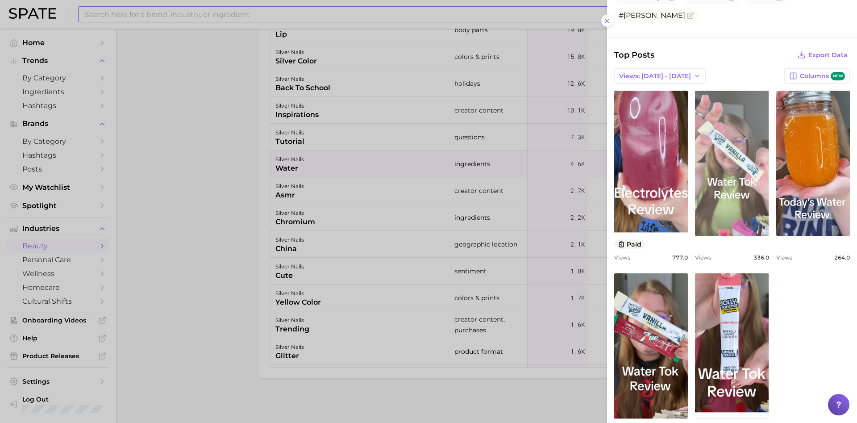
scroll to position [262, 0]
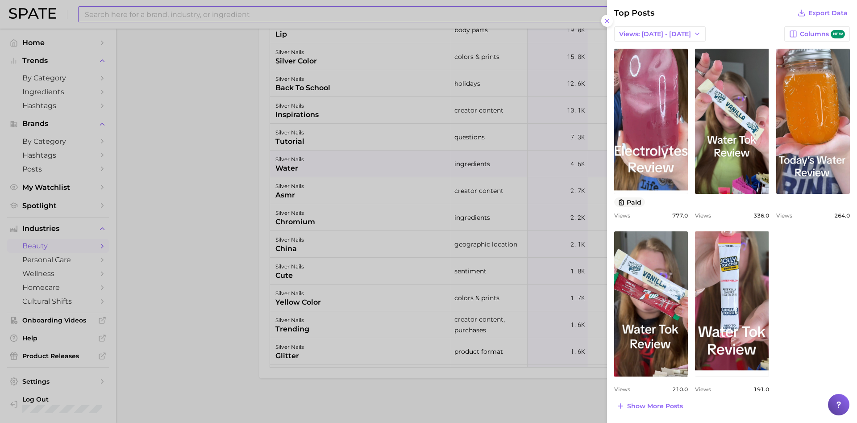
click at [174, 76] on div at bounding box center [428, 211] width 857 height 423
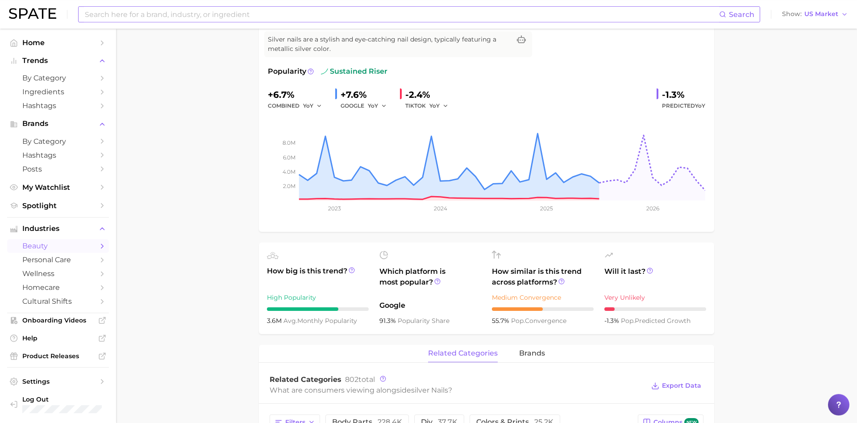
scroll to position [112, 0]
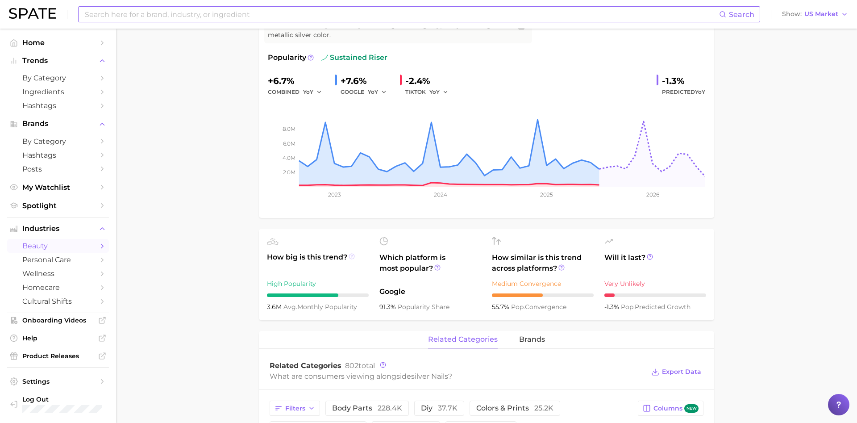
click at [352, 255] on icon at bounding box center [352, 256] width 6 height 6
click at [353, 256] on icon at bounding box center [352, 256] width 6 height 6
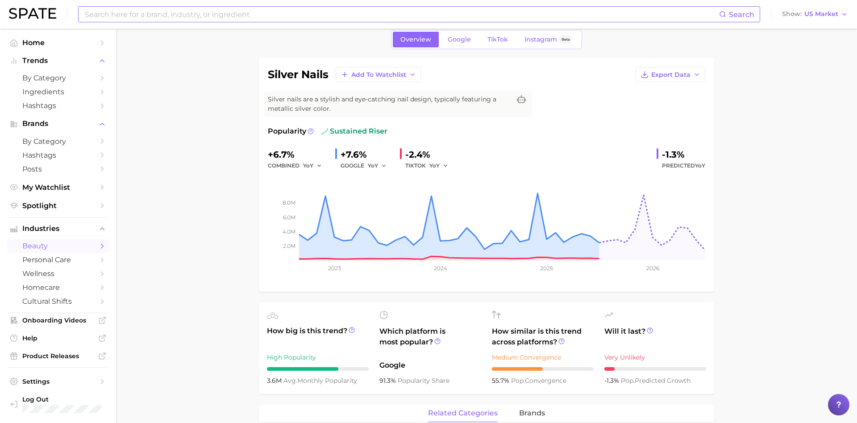
scroll to position [0, 0]
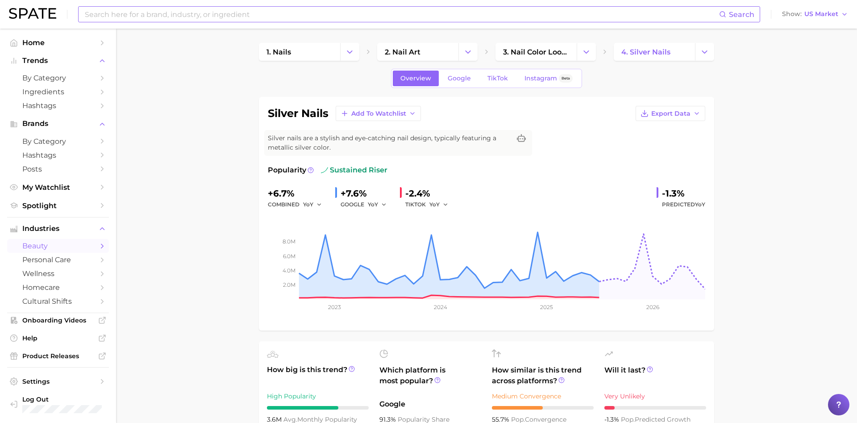
click at [303, 18] on input at bounding box center [401, 14] width 635 height 15
type input "d"
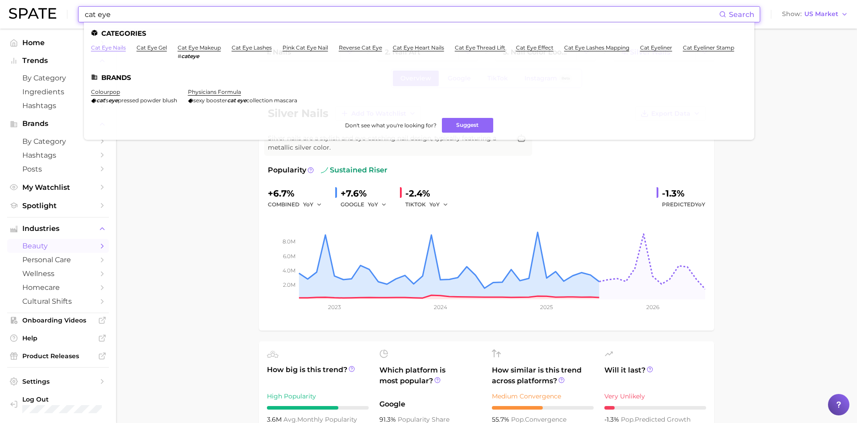
type input "cat eye"
click at [117, 49] on link "cat eye nails" at bounding box center [108, 47] width 35 height 7
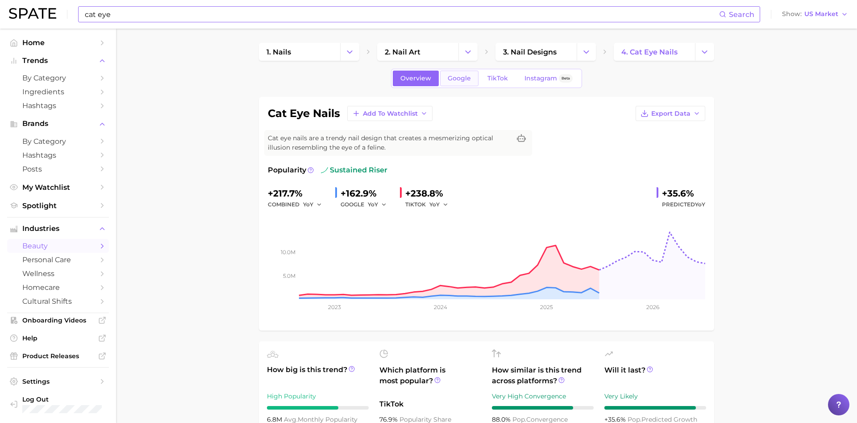
click at [457, 79] on span "Google" at bounding box center [459, 79] width 23 height 8
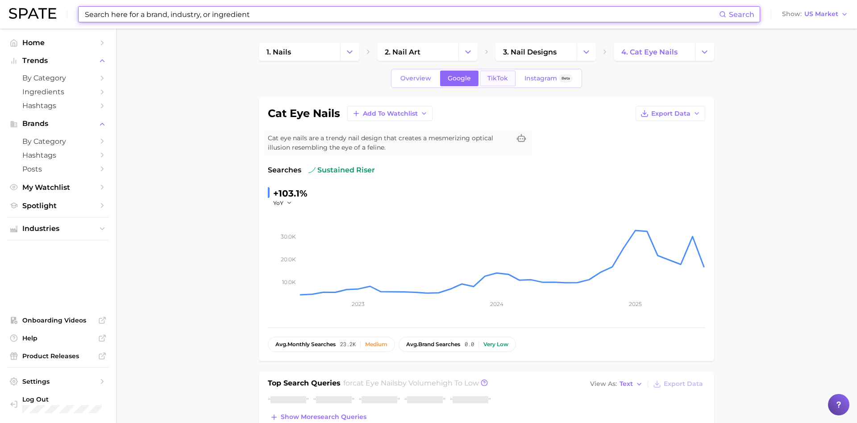
click at [507, 78] on link "TikTok" at bounding box center [498, 79] width 36 height 16
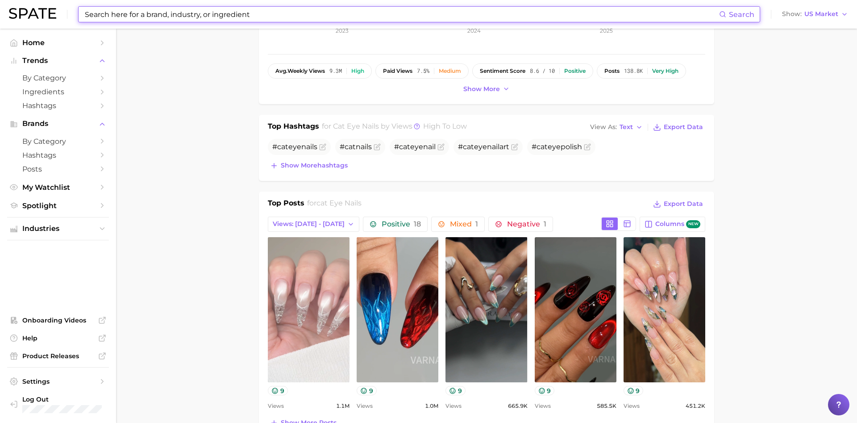
scroll to position [319, 0]
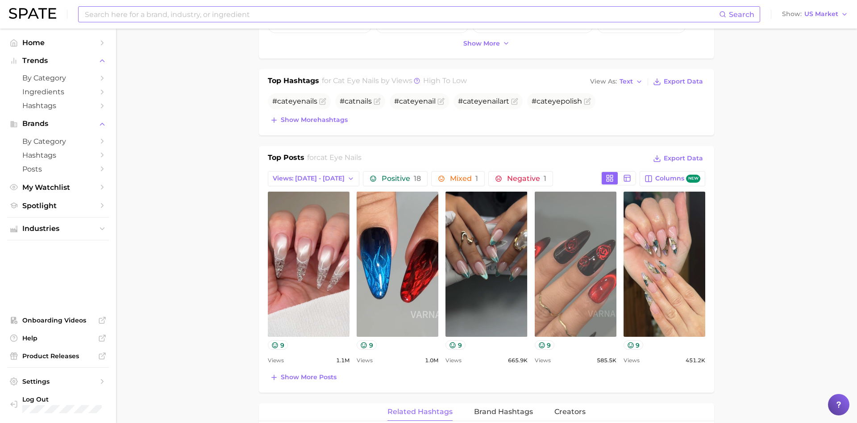
click at [591, 223] on link "view post on TikTok" at bounding box center [576, 263] width 82 height 145
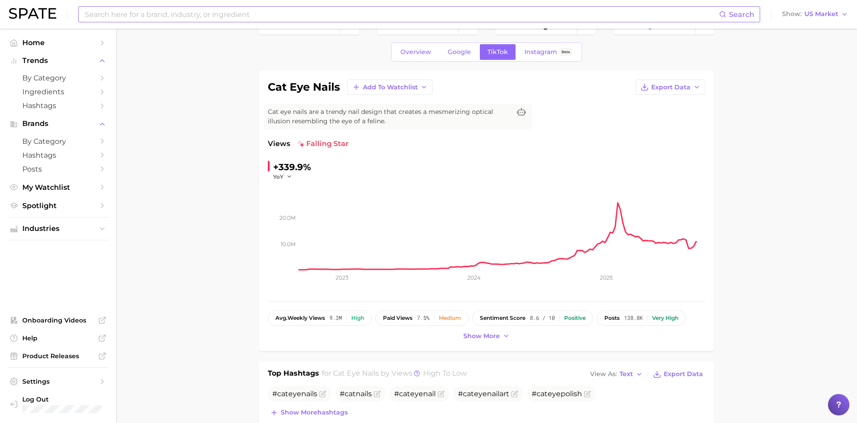
scroll to position [0, 0]
